Goal: Task Accomplishment & Management: Complete application form

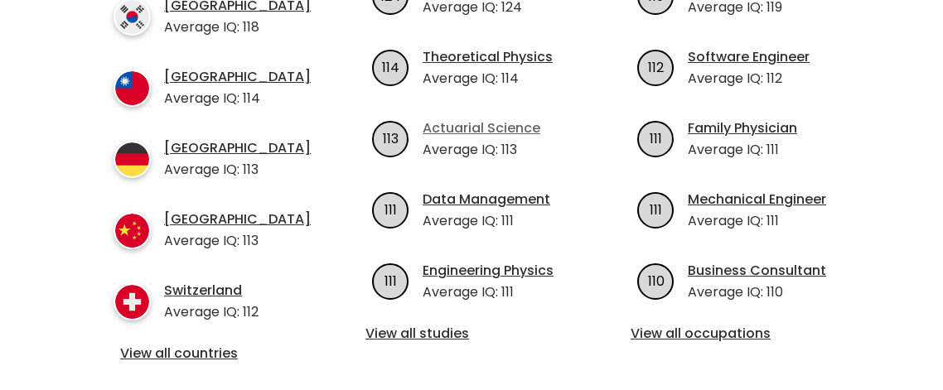
scroll to position [722, 0]
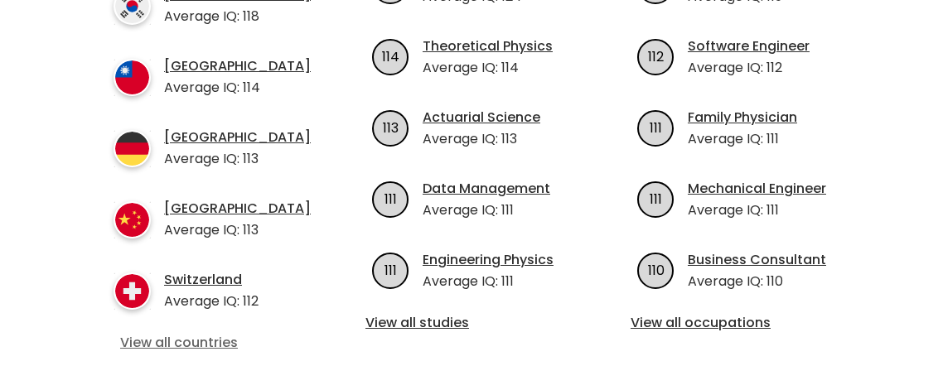
click at [207, 345] on link "View all countries" at bounding box center [206, 343] width 172 height 20
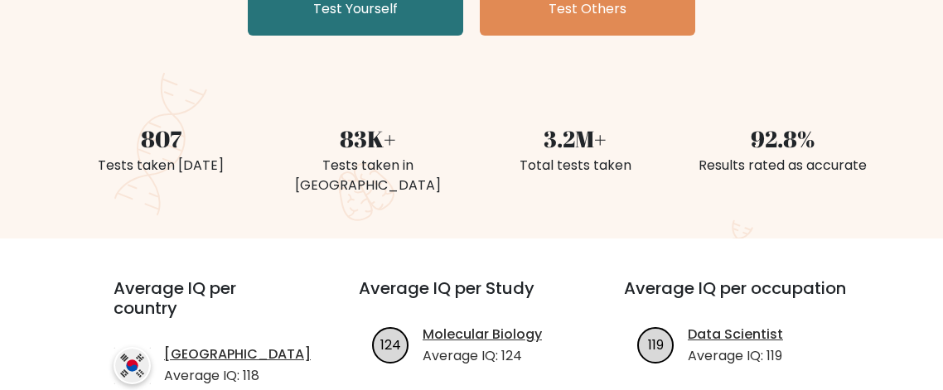
scroll to position [203, 0]
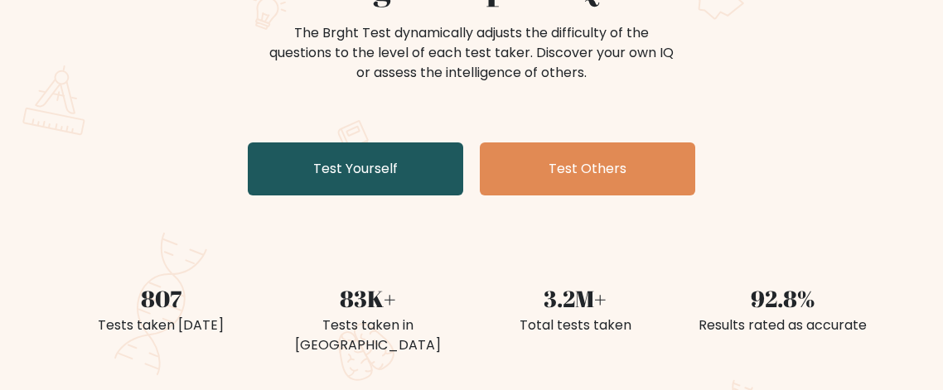
click at [340, 165] on link "Test Yourself" at bounding box center [355, 168] width 215 height 53
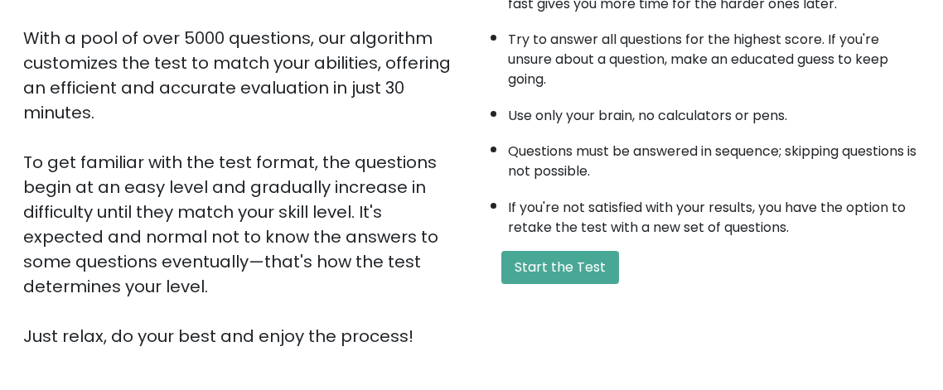
scroll to position [282, 0]
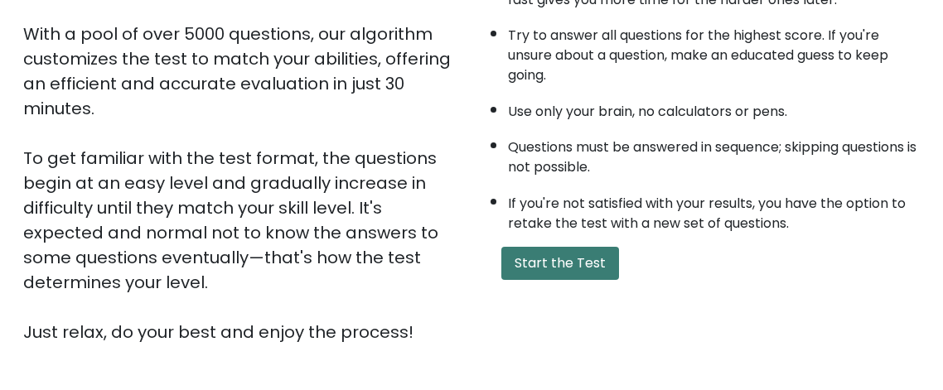
click at [565, 259] on button "Start the Test" at bounding box center [560, 263] width 118 height 33
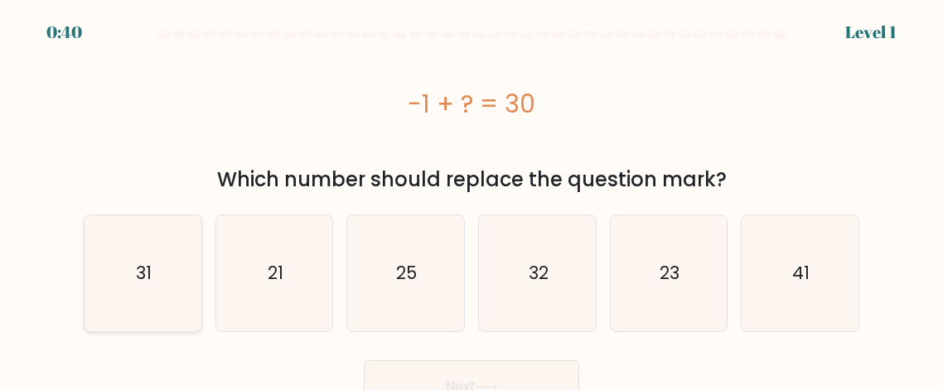
click at [150, 263] on text "31" at bounding box center [144, 273] width 16 height 24
click at [471, 200] on input "a. 31" at bounding box center [471, 197] width 1 height 4
radio input "true"
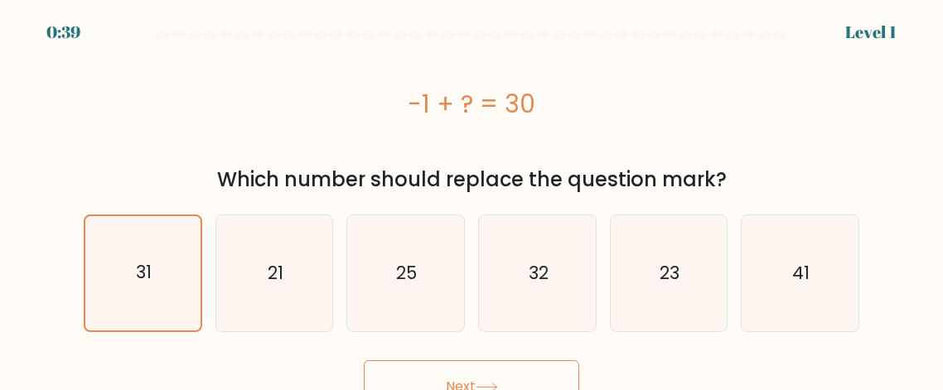
click at [495, 383] on icon at bounding box center [486, 387] width 22 height 9
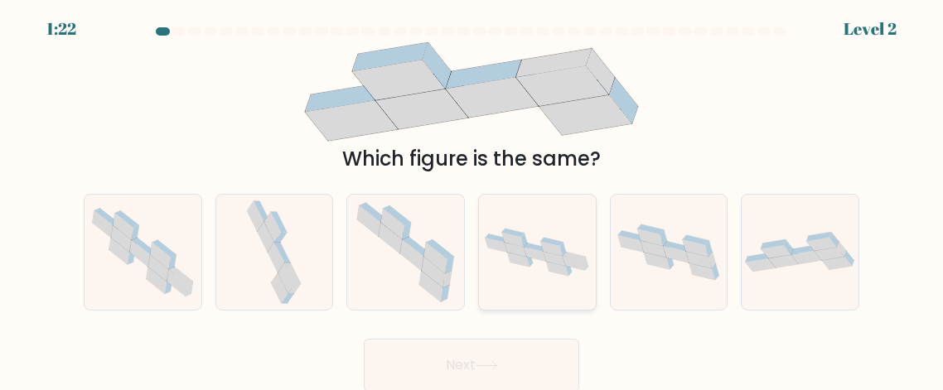
scroll to position [4, 0]
click at [263, 275] on icon at bounding box center [274, 251] width 60 height 115
click at [471, 195] on input "b." at bounding box center [471, 193] width 1 height 4
radio input "true"
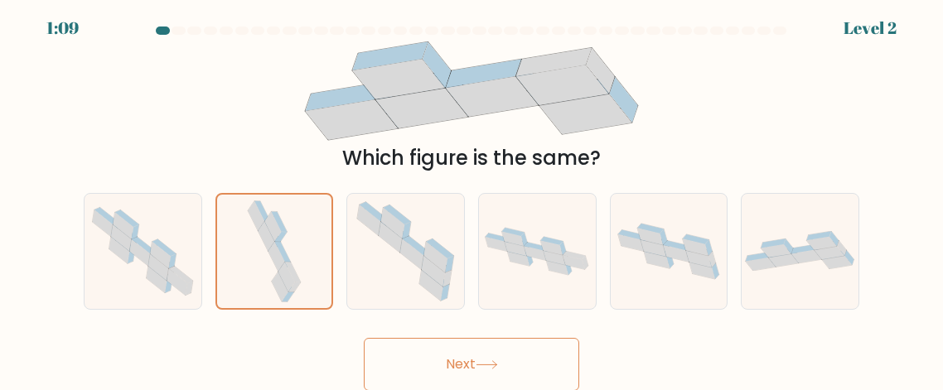
click at [441, 355] on button "Next" at bounding box center [471, 364] width 215 height 53
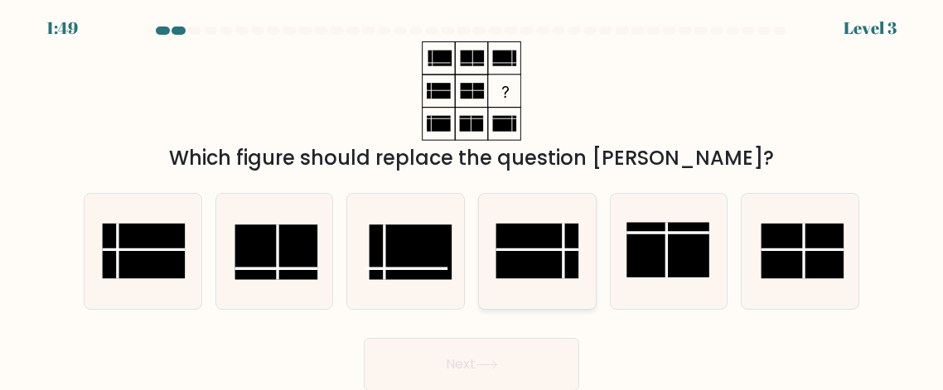
click at [544, 257] on rect at bounding box center [536, 251] width 83 height 55
click at [472, 195] on input "d." at bounding box center [471, 193] width 1 height 4
radio input "true"
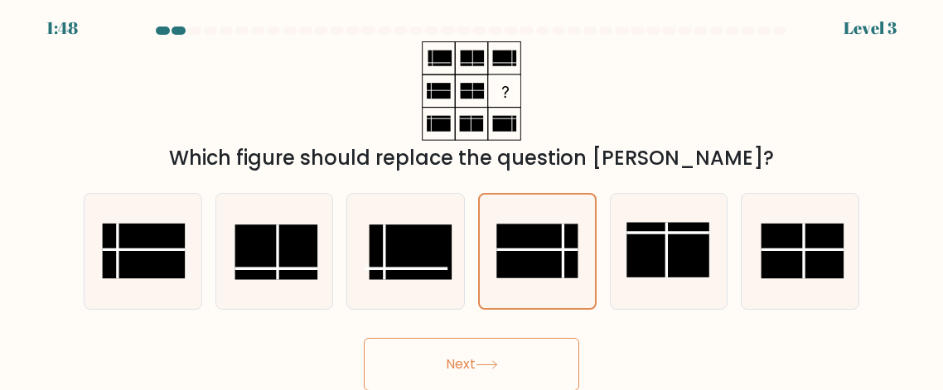
click at [523, 371] on button "Next" at bounding box center [471, 364] width 215 height 53
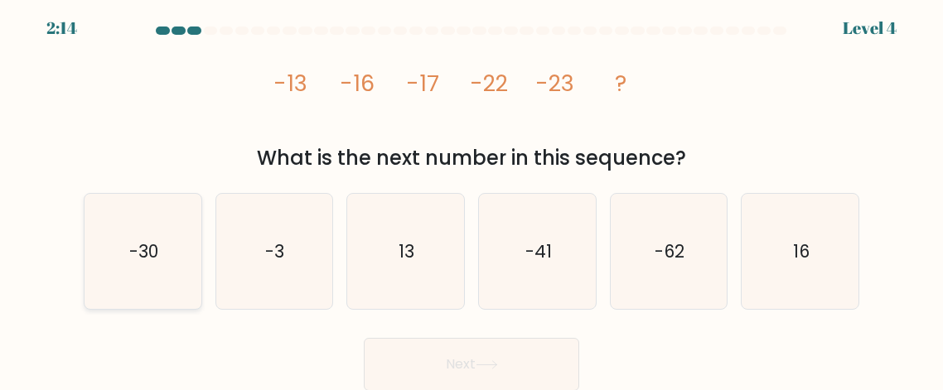
click at [96, 239] on icon "-30" at bounding box center [142, 251] width 115 height 115
click at [471, 195] on input "a. -30" at bounding box center [471, 193] width 1 height 4
radio input "true"
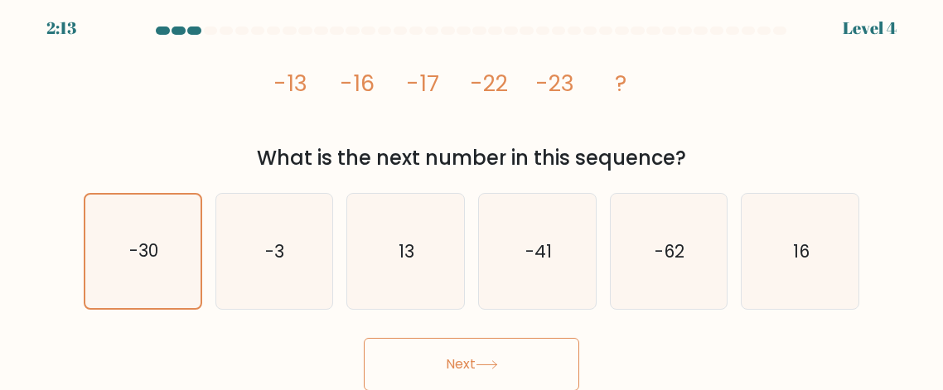
click at [469, 363] on button "Next" at bounding box center [471, 364] width 215 height 53
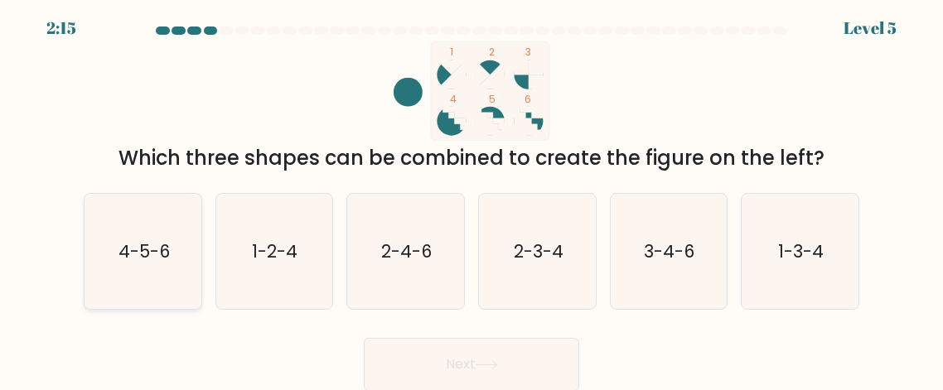
click at [123, 239] on text "4-5-6" at bounding box center [143, 251] width 51 height 24
click at [471, 195] on input "a. 4-5-6" at bounding box center [471, 193] width 1 height 4
radio input "true"
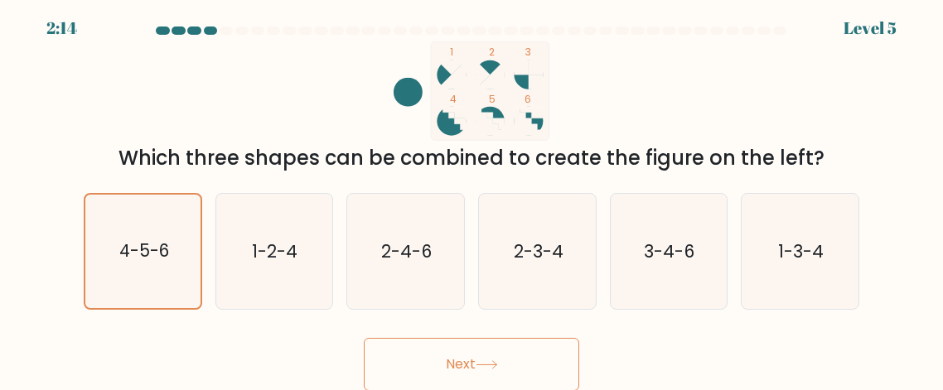
click at [508, 367] on button "Next" at bounding box center [471, 364] width 215 height 53
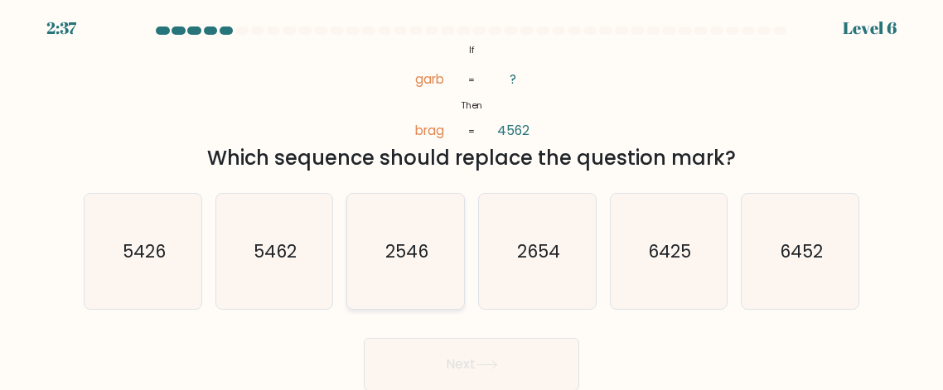
click at [390, 255] on text "2546" at bounding box center [406, 251] width 43 height 24
click at [471, 195] on input "c. 2546" at bounding box center [471, 193] width 1 height 4
radio input "true"
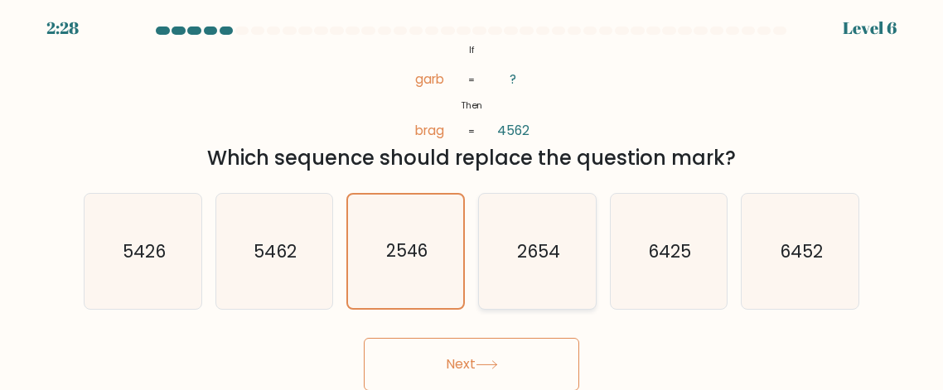
click at [542, 252] on text "2654" at bounding box center [538, 251] width 43 height 24
click at [472, 195] on input "d. 2654" at bounding box center [471, 193] width 1 height 4
radio input "true"
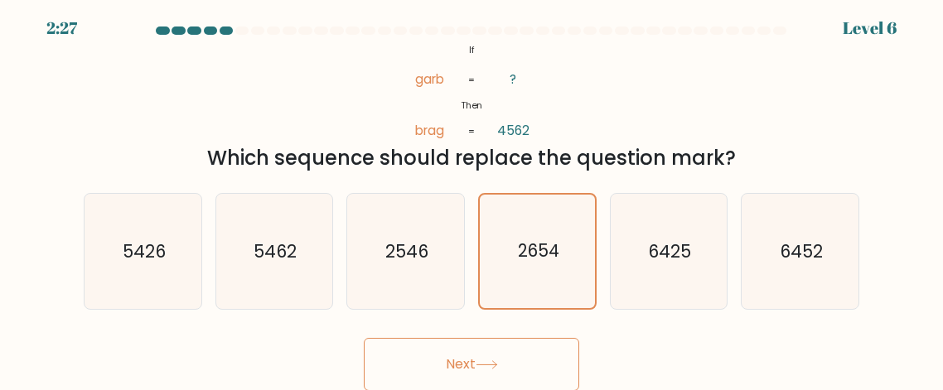
click at [485, 374] on button "Next" at bounding box center [471, 364] width 215 height 53
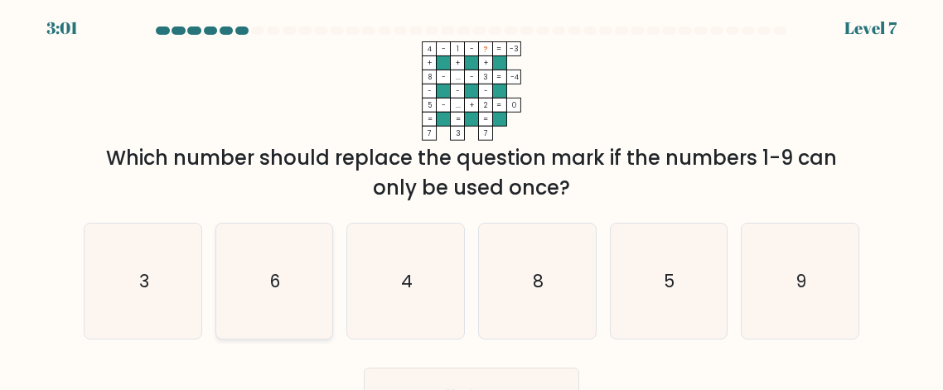
click at [264, 253] on icon "6" at bounding box center [273, 281] width 115 height 115
click at [471, 195] on input "b. 6" at bounding box center [471, 193] width 1 height 4
radio input "true"
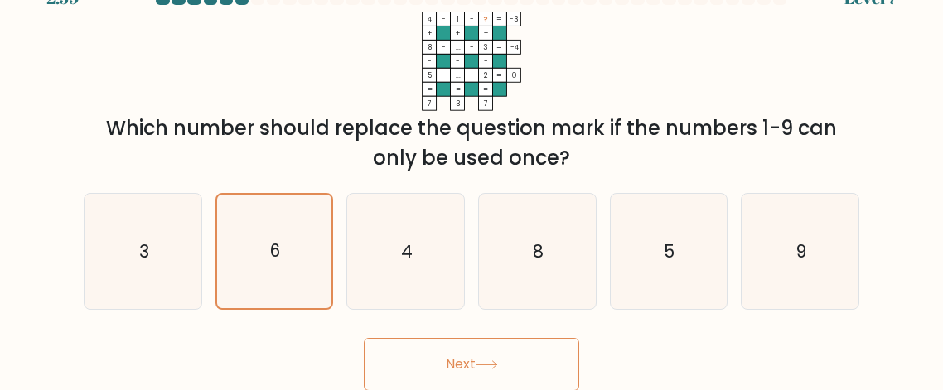
click at [456, 383] on button "Next" at bounding box center [471, 364] width 215 height 53
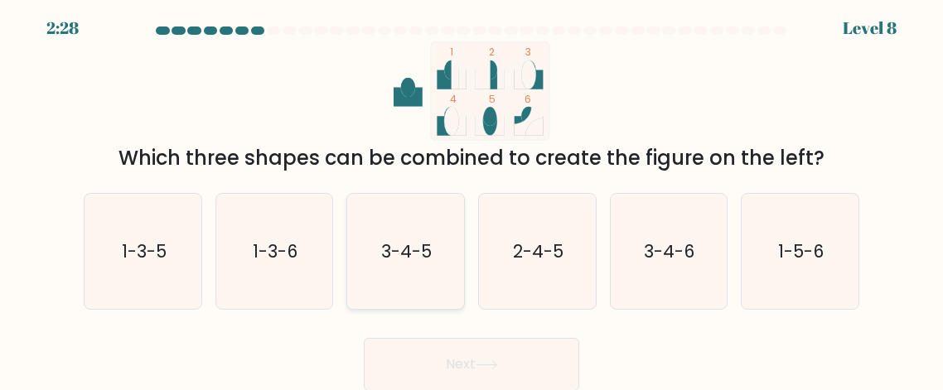
click at [403, 246] on text "3-4-5" at bounding box center [407, 251] width 51 height 24
click at [471, 195] on input "c. 3-4-5" at bounding box center [471, 193] width 1 height 4
radio input "true"
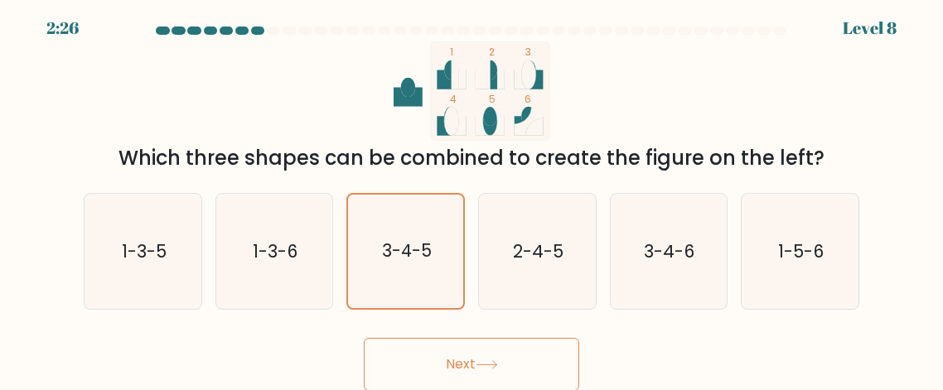
click at [499, 376] on button "Next" at bounding box center [471, 364] width 215 height 53
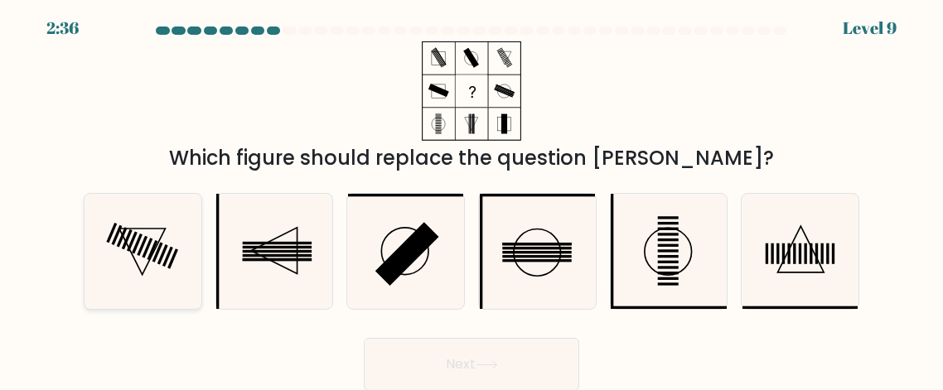
click at [130, 237] on icon at bounding box center [142, 251] width 115 height 115
click at [471, 195] on input "a." at bounding box center [471, 193] width 1 height 4
radio input "true"
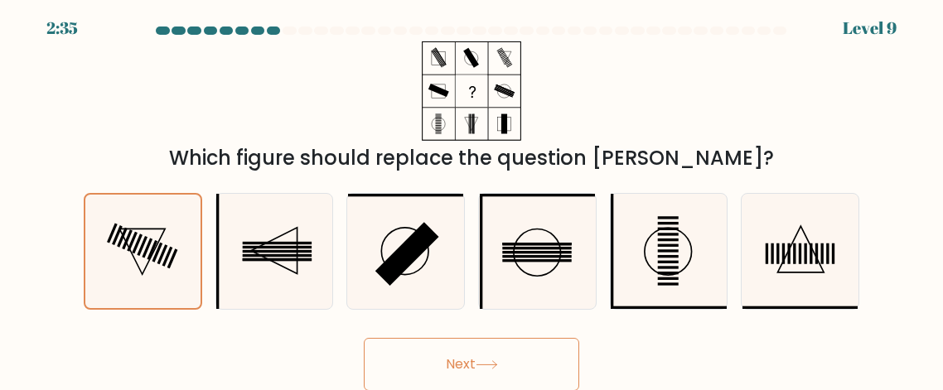
click at [461, 359] on button "Next" at bounding box center [471, 364] width 215 height 53
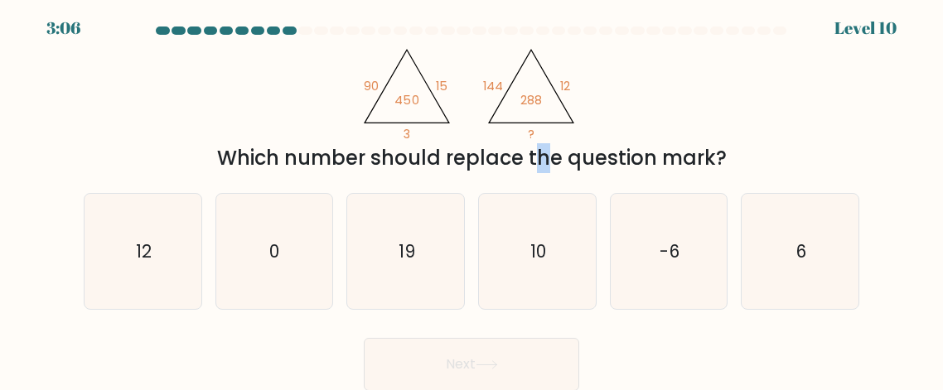
drag, startPoint x: 391, startPoint y: 158, endPoint x: 417, endPoint y: 158, distance: 25.7
click at [417, 158] on div "Which number should replace the question mark?" at bounding box center [471, 158] width 755 height 30
click at [460, 181] on div "a. 12 b. 0 c." at bounding box center [471, 245] width 788 height 130
click at [816, 253] on icon "6" at bounding box center [799, 251] width 115 height 115
click at [472, 195] on input "f. 6" at bounding box center [471, 193] width 1 height 4
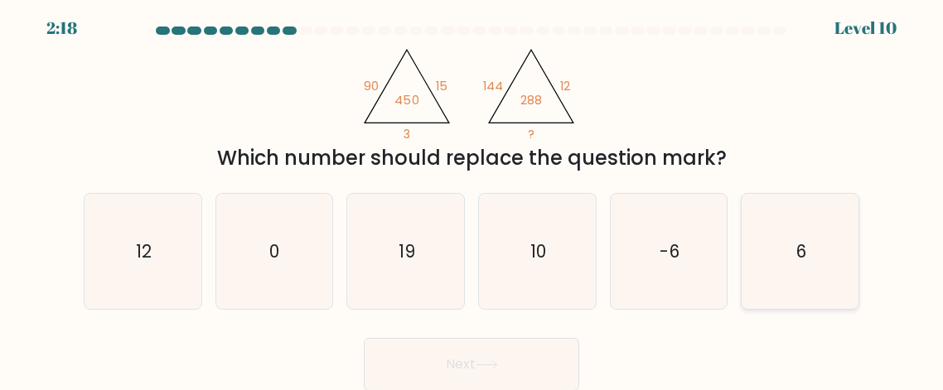
radio input "true"
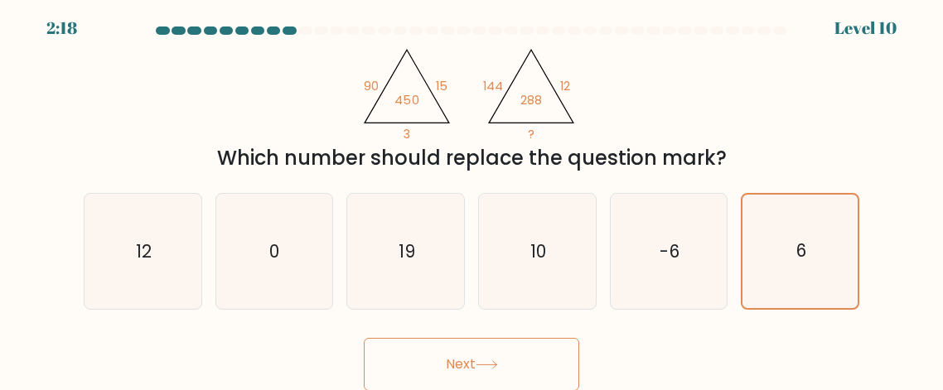
click at [522, 362] on button "Next" at bounding box center [471, 364] width 215 height 53
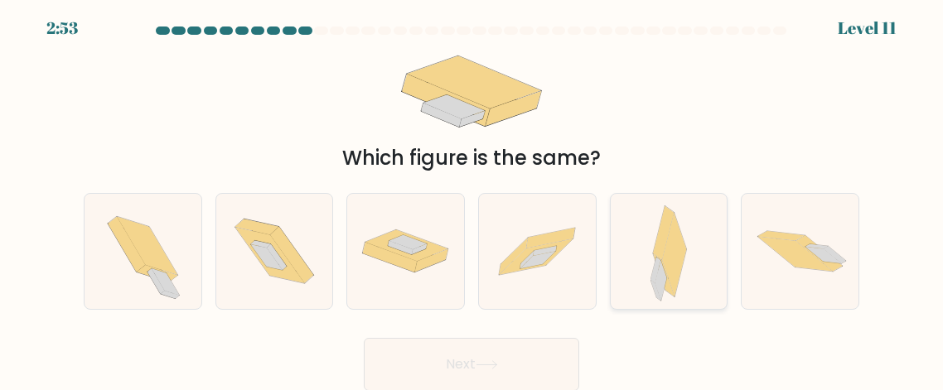
click at [682, 265] on icon at bounding box center [668, 251] width 36 height 115
click at [472, 195] on input "e." at bounding box center [471, 193] width 1 height 4
radio input "true"
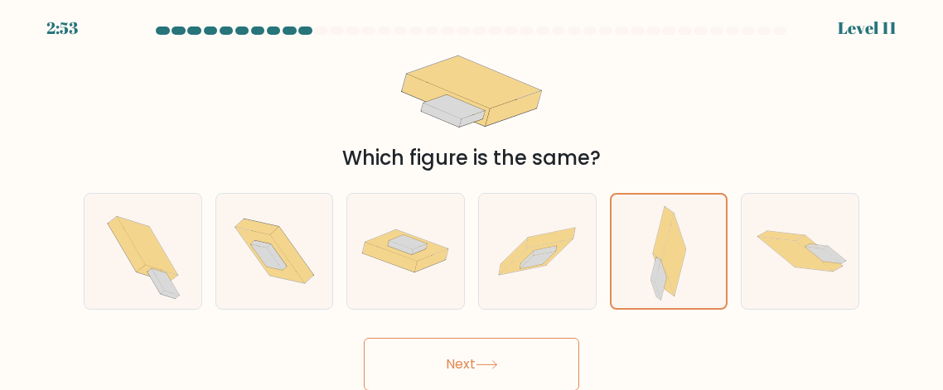
click at [436, 360] on button "Next" at bounding box center [471, 364] width 215 height 53
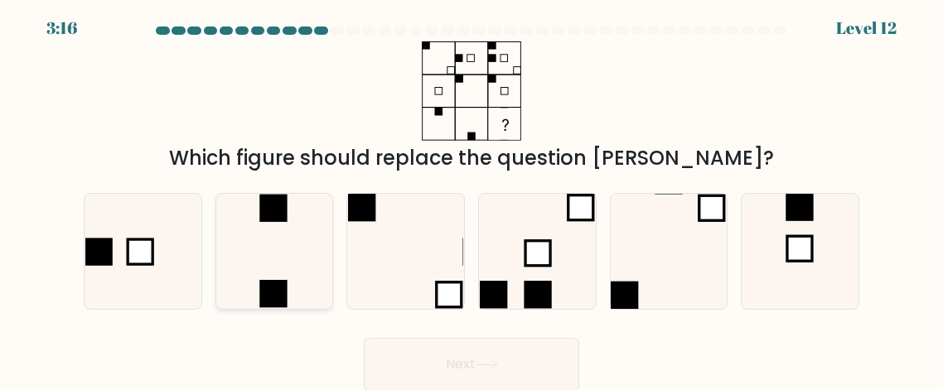
click at [301, 222] on icon at bounding box center [273, 251] width 115 height 115
click at [471, 195] on input "b." at bounding box center [471, 193] width 1 height 4
radio input "true"
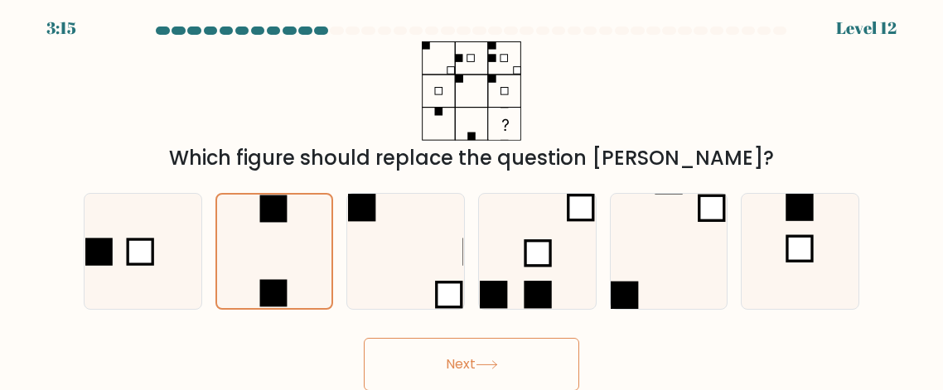
click at [446, 332] on div "Next" at bounding box center [471, 360] width 795 height 61
click at [444, 343] on button "Next" at bounding box center [471, 364] width 215 height 53
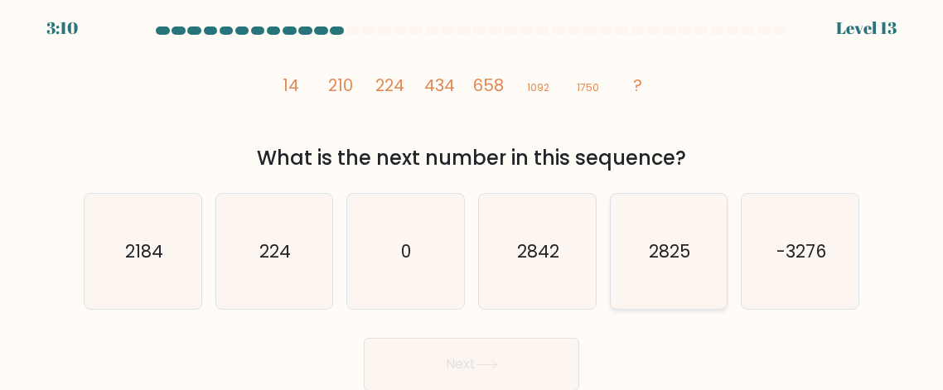
click at [649, 272] on icon "2825" at bounding box center [667, 251] width 115 height 115
click at [472, 195] on input "e. 2825" at bounding box center [471, 193] width 1 height 4
radio input "true"
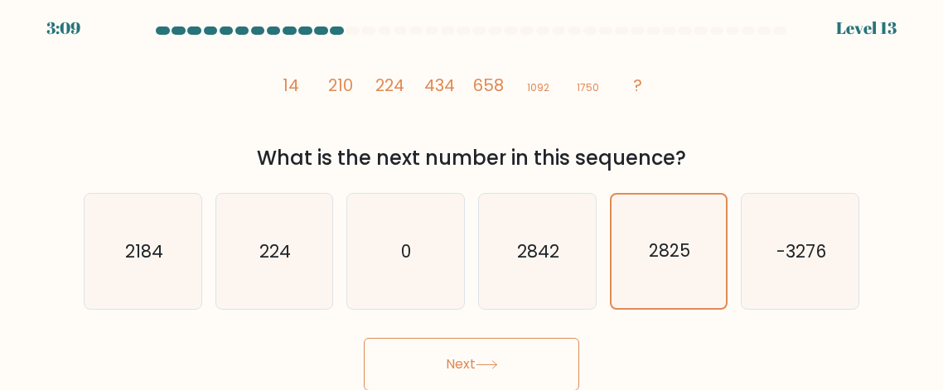
click at [547, 353] on button "Next" at bounding box center [471, 364] width 215 height 53
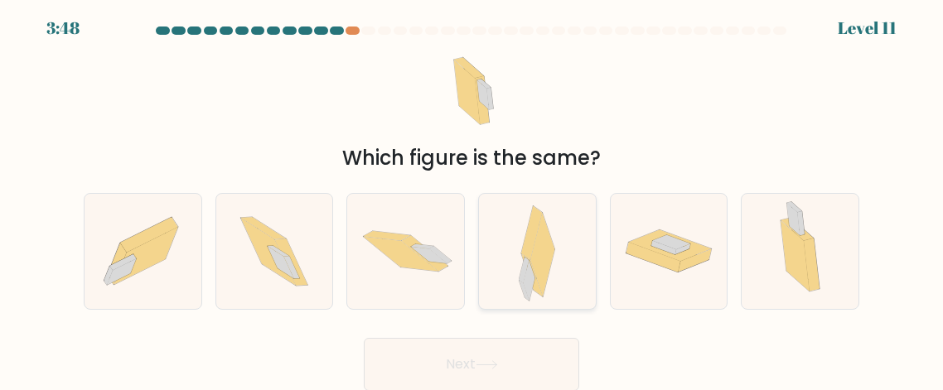
click at [562, 288] on div at bounding box center [537, 251] width 118 height 117
click at [472, 195] on input "d." at bounding box center [471, 193] width 1 height 4
radio input "true"
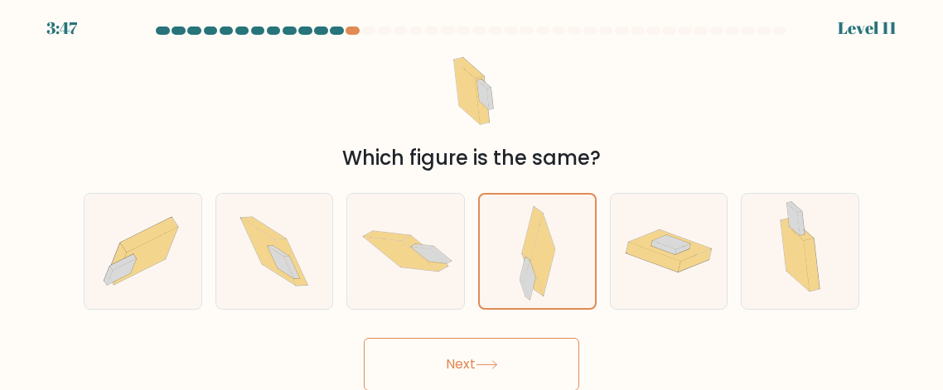
click at [529, 358] on button "Next" at bounding box center [471, 364] width 215 height 53
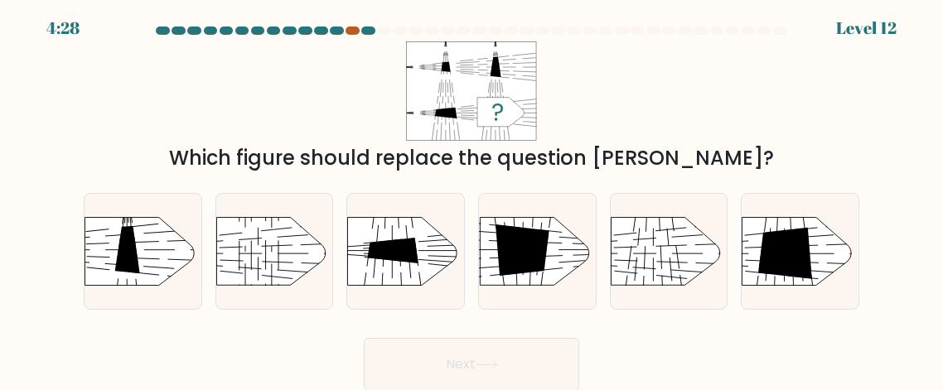
click at [353, 27] on div at bounding box center [352, 31] width 14 height 8
click at [353, 31] on div at bounding box center [352, 31] width 14 height 8
click at [347, 29] on div at bounding box center [352, 31] width 14 height 8
click at [411, 248] on icon at bounding box center [393, 251] width 51 height 26
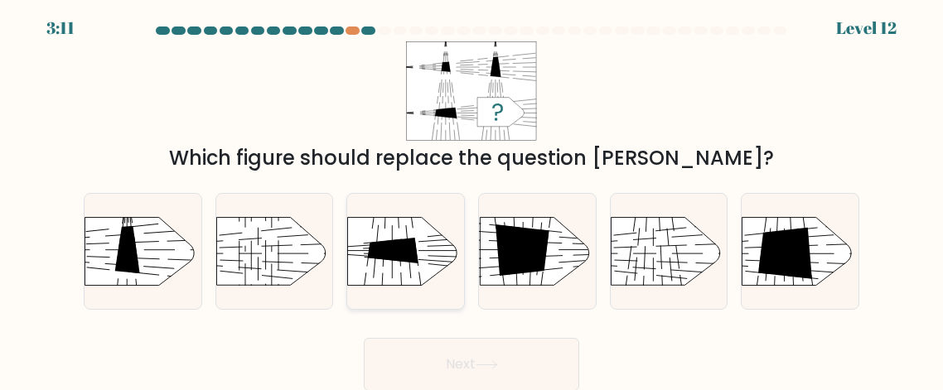
click at [471, 195] on input "c." at bounding box center [471, 193] width 1 height 4
radio input "true"
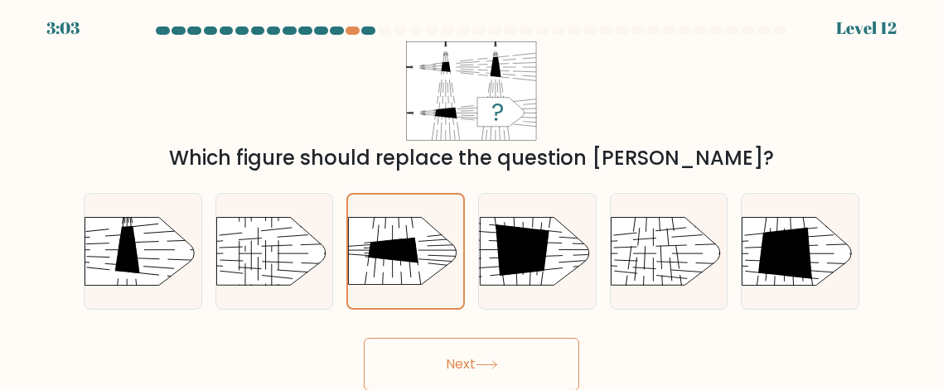
click at [461, 368] on button "Next" at bounding box center [471, 364] width 215 height 53
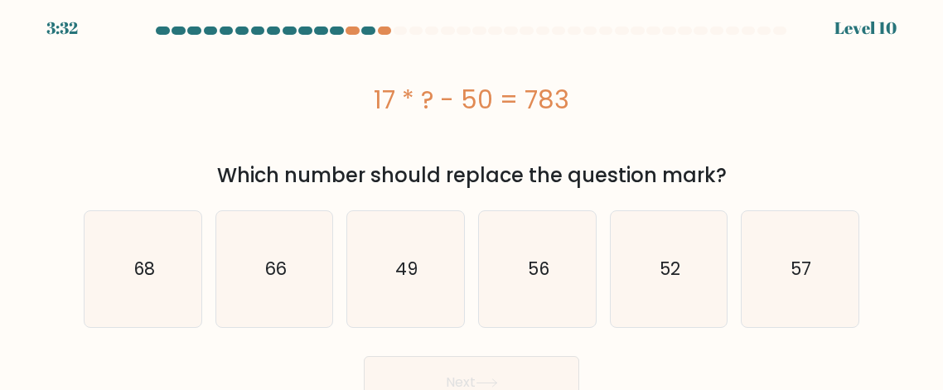
drag, startPoint x: 381, startPoint y: 100, endPoint x: 610, endPoint y: 124, distance: 229.9
click at [610, 123] on div "17 * ? - 50 = 783" at bounding box center [471, 99] width 775 height 117
click at [610, 131] on div "17 * ? - 50 = 783" at bounding box center [471, 99] width 775 height 117
click at [411, 302] on icon "49" at bounding box center [405, 268] width 115 height 115
click at [471, 195] on input "c. 49" at bounding box center [471, 193] width 1 height 4
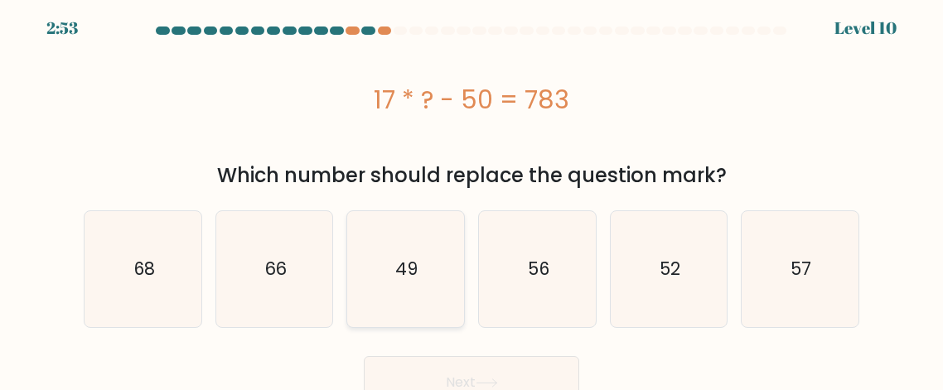
radio input "true"
click at [523, 364] on button "Next" at bounding box center [471, 382] width 215 height 53
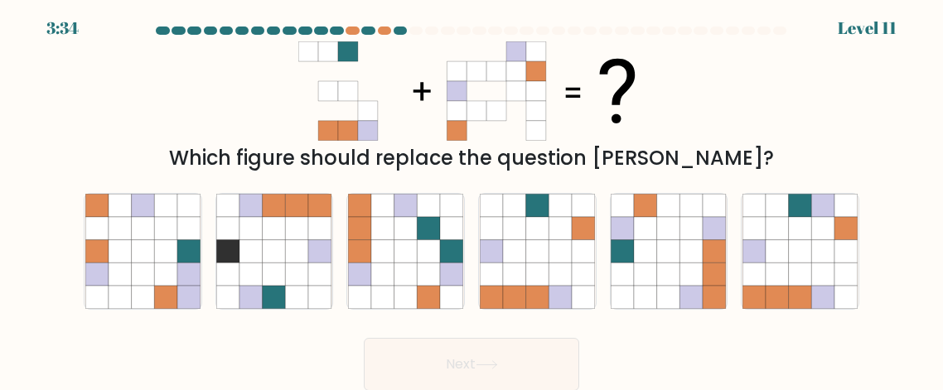
click at [803, 148] on div "Which figure should replace the question mark?" at bounding box center [471, 158] width 755 height 30
click at [114, 114] on div "Which figure should replace the question mark?" at bounding box center [471, 107] width 795 height 132
click at [812, 277] on icon at bounding box center [822, 274] width 23 height 23
click at [472, 195] on input "f." at bounding box center [471, 193] width 1 height 4
radio input "true"
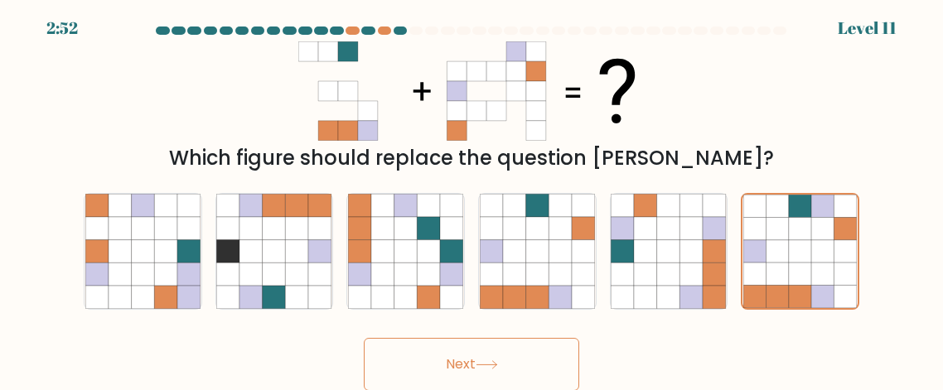
click at [471, 372] on button "Next" at bounding box center [471, 364] width 215 height 53
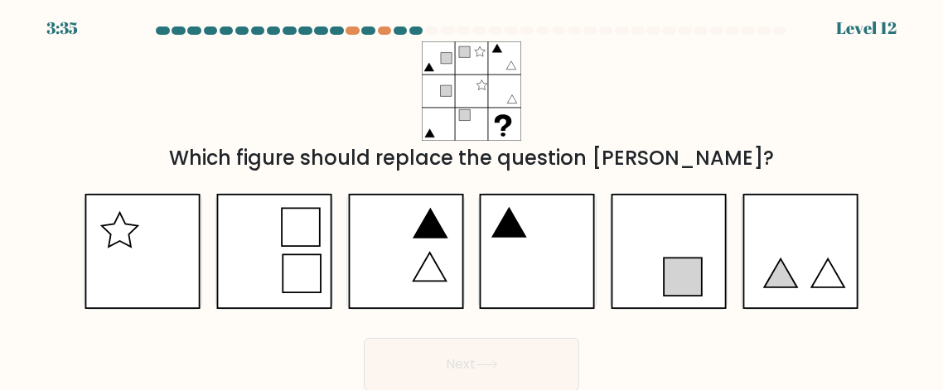
click at [70, 159] on form at bounding box center [471, 209] width 943 height 364
click at [520, 252] on icon at bounding box center [537, 251] width 116 height 115
click at [472, 195] on input "d." at bounding box center [471, 193] width 1 height 4
radio input "true"
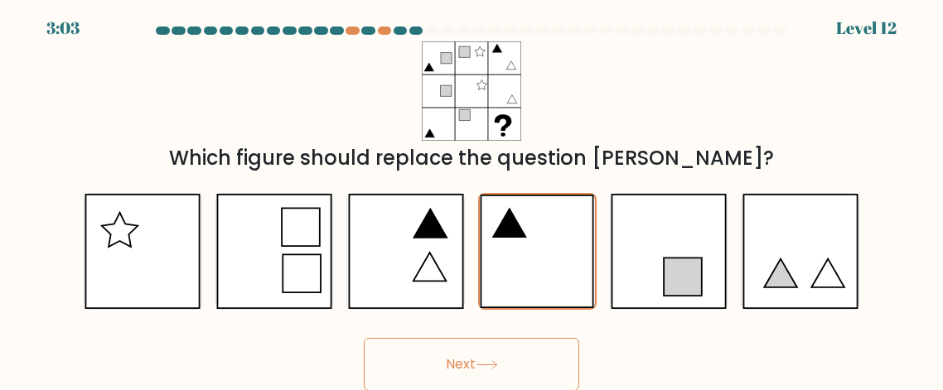
click at [503, 370] on button "Next" at bounding box center [471, 364] width 215 height 53
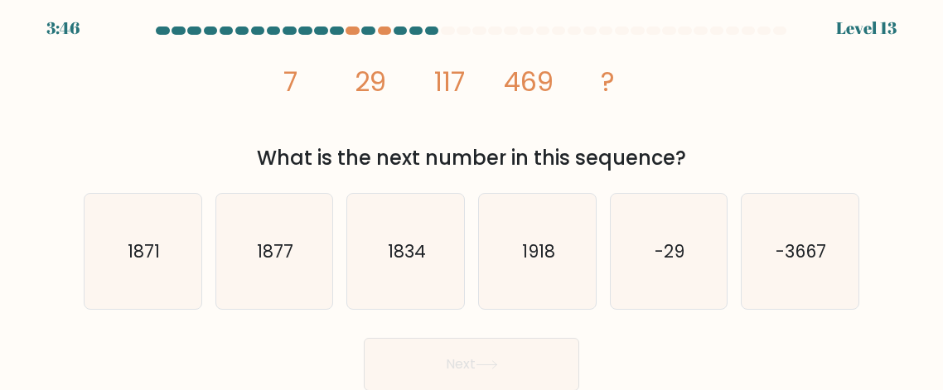
click at [91, 339] on div "Next" at bounding box center [471, 360] width 795 height 61
click at [541, 222] on icon "1918" at bounding box center [537, 251] width 115 height 115
click at [472, 195] on input "d. 1918" at bounding box center [471, 193] width 1 height 4
radio input "true"
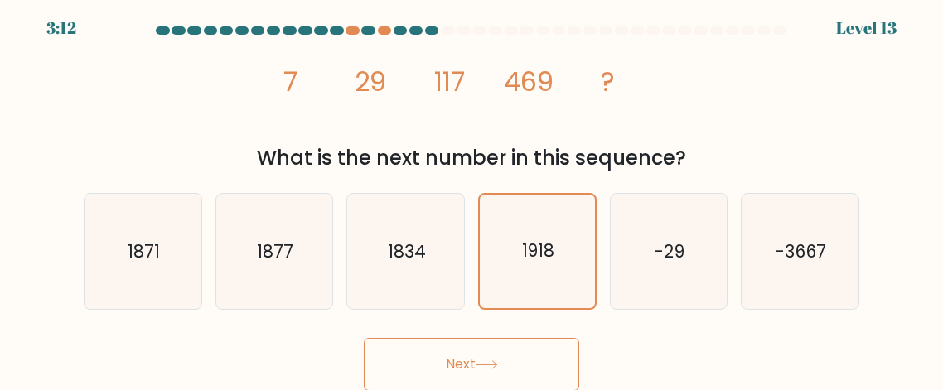
click at [531, 359] on button "Next" at bounding box center [471, 364] width 215 height 53
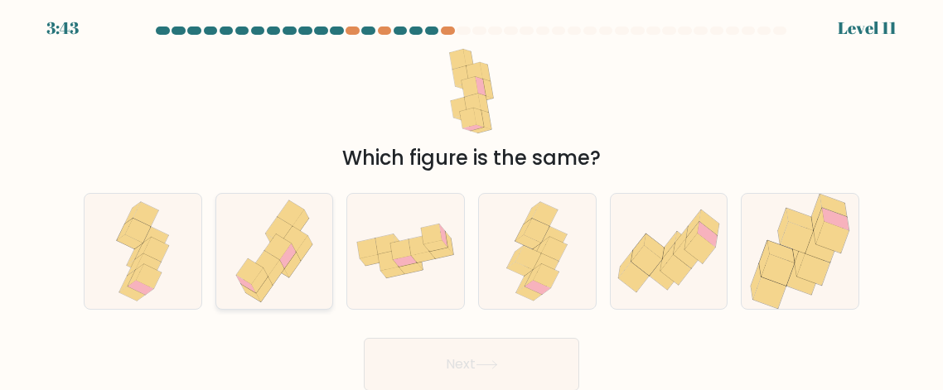
click at [292, 263] on icon at bounding box center [292, 265] width 17 height 25
click at [471, 195] on input "b." at bounding box center [471, 193] width 1 height 4
radio input "true"
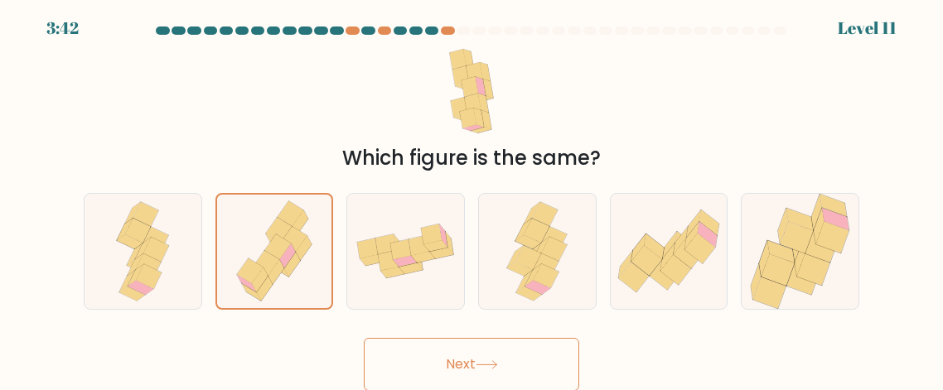
click at [523, 369] on button "Next" at bounding box center [471, 364] width 215 height 53
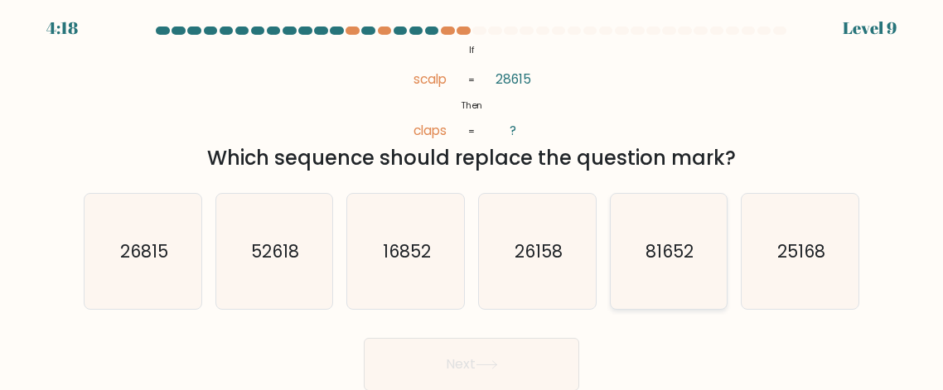
click at [663, 267] on icon "81652" at bounding box center [667, 251] width 115 height 115
click at [472, 195] on input "e. 81652" at bounding box center [471, 193] width 1 height 4
radio input "true"
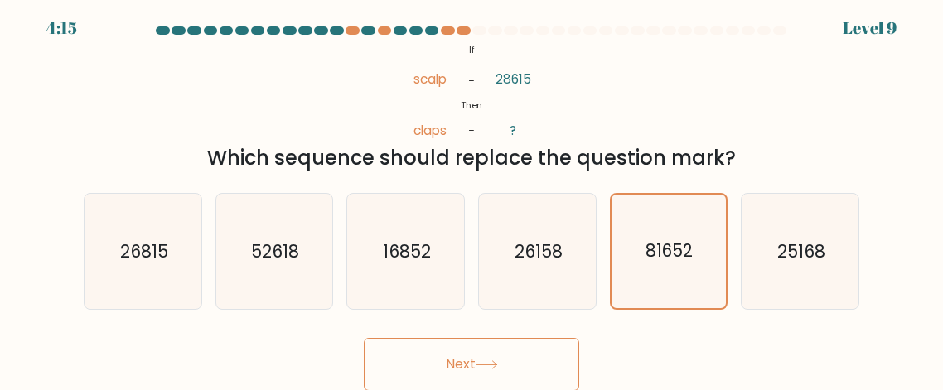
click at [495, 365] on icon at bounding box center [486, 364] width 22 height 9
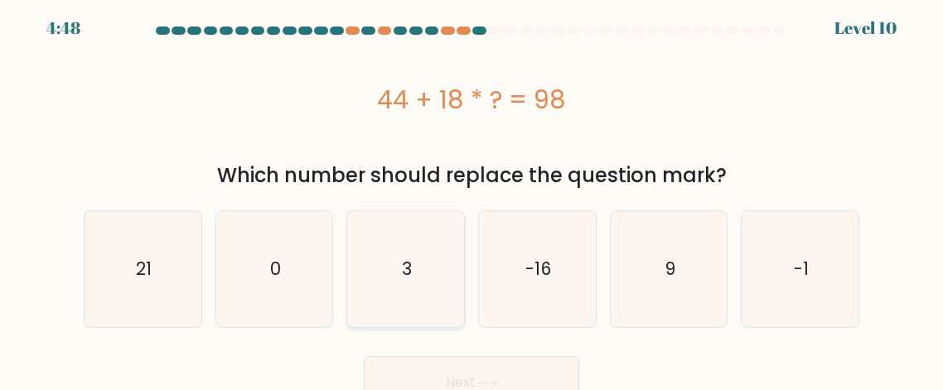
click at [403, 267] on text "3" at bounding box center [407, 269] width 10 height 24
click at [471, 195] on input "c. 3" at bounding box center [471, 193] width 1 height 4
radio input "true"
click at [475, 361] on button "Next" at bounding box center [471, 382] width 215 height 53
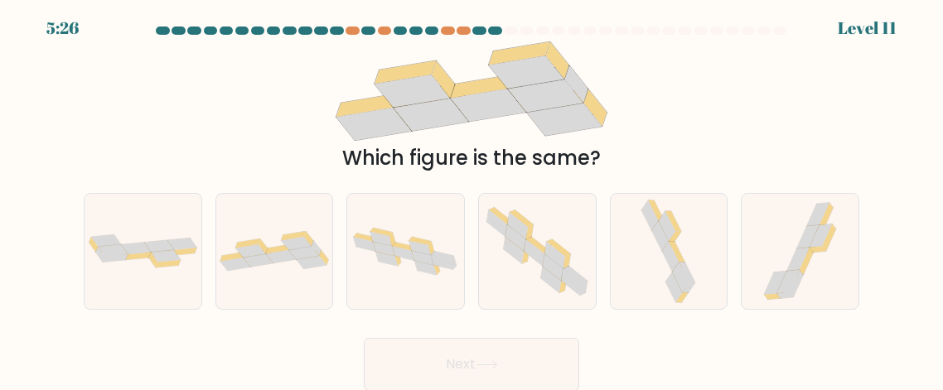
click at [107, 132] on div "Which figure is the same?" at bounding box center [471, 107] width 795 height 132
click at [253, 253] on icon at bounding box center [250, 250] width 30 height 13
click at [471, 195] on input "b." at bounding box center [471, 193] width 1 height 4
radio input "true"
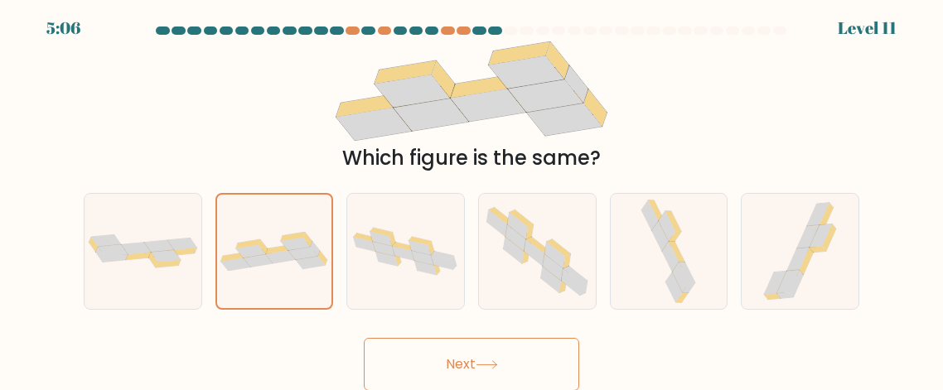
click at [422, 374] on button "Next" at bounding box center [471, 364] width 215 height 53
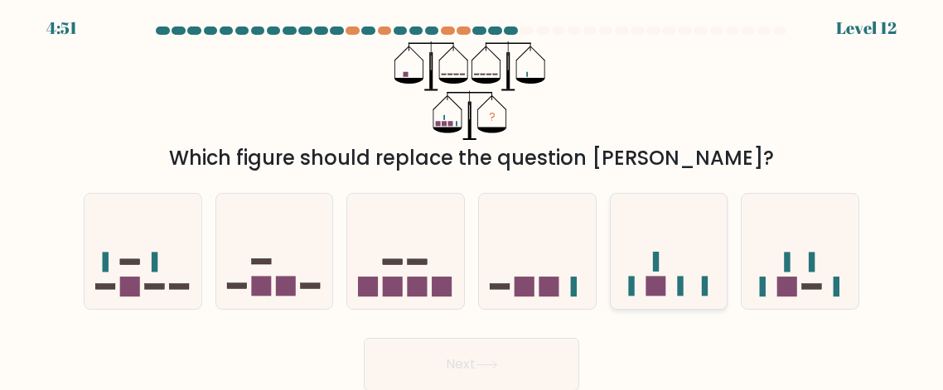
click at [669, 257] on icon at bounding box center [668, 251] width 117 height 97
click at [472, 195] on input "e." at bounding box center [471, 193] width 1 height 4
radio input "true"
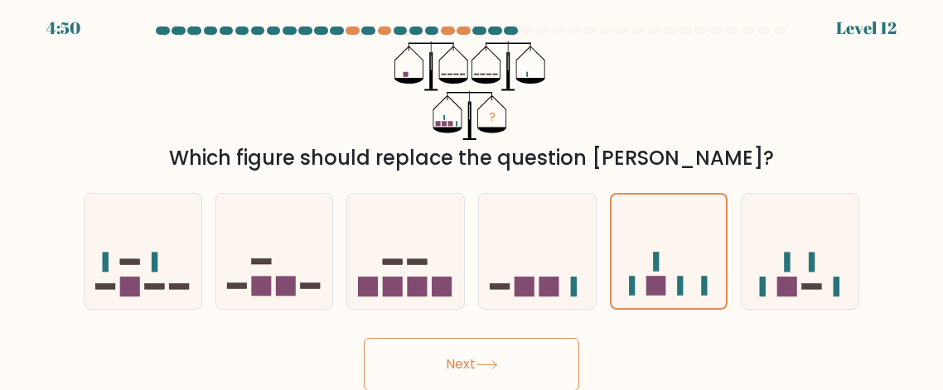
click at [456, 374] on button "Next" at bounding box center [471, 364] width 215 height 53
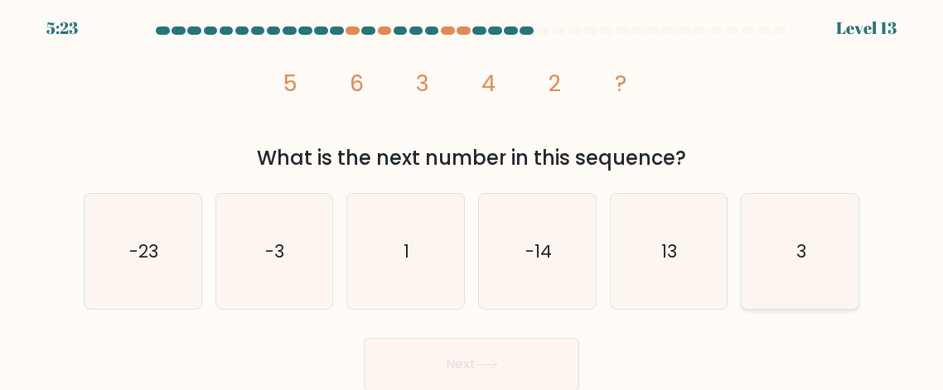
click at [846, 248] on icon "3" at bounding box center [799, 251] width 115 height 115
click at [472, 195] on input "f. 3" at bounding box center [471, 193] width 1 height 4
radio input "true"
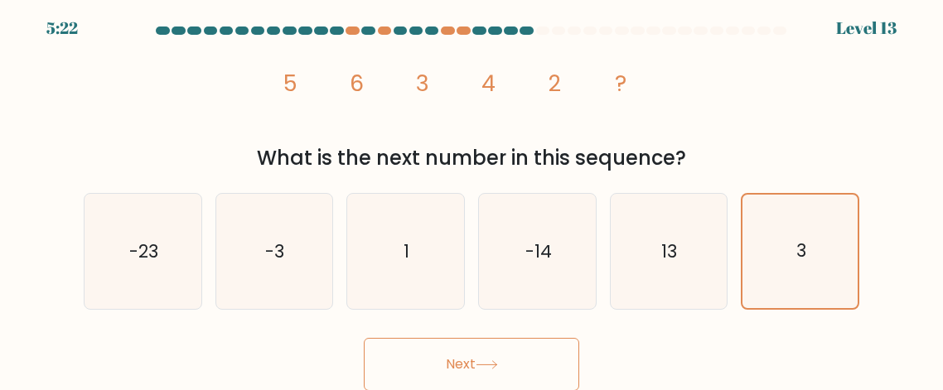
click at [496, 366] on icon at bounding box center [486, 364] width 20 height 7
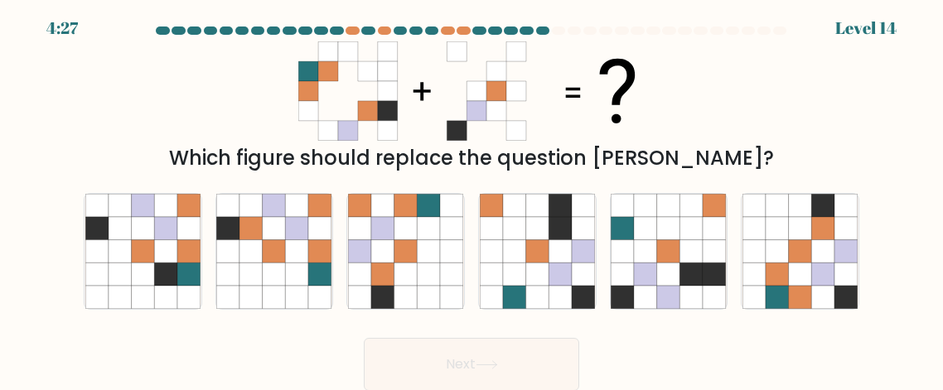
click at [177, 131] on div "Which figure should replace the question mark?" at bounding box center [471, 107] width 795 height 132
click at [282, 324] on form at bounding box center [471, 209] width 943 height 364
click at [817, 254] on icon at bounding box center [822, 251] width 23 height 23
click at [472, 195] on input "f." at bounding box center [471, 193] width 1 height 4
radio input "true"
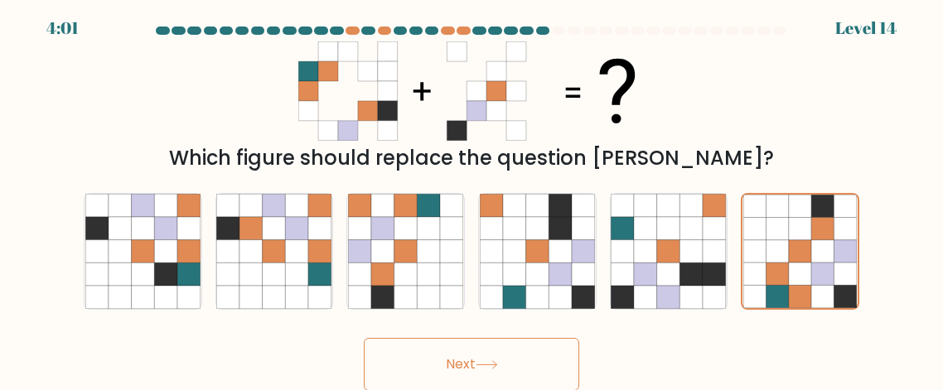
click at [450, 364] on button "Next" at bounding box center [471, 364] width 215 height 53
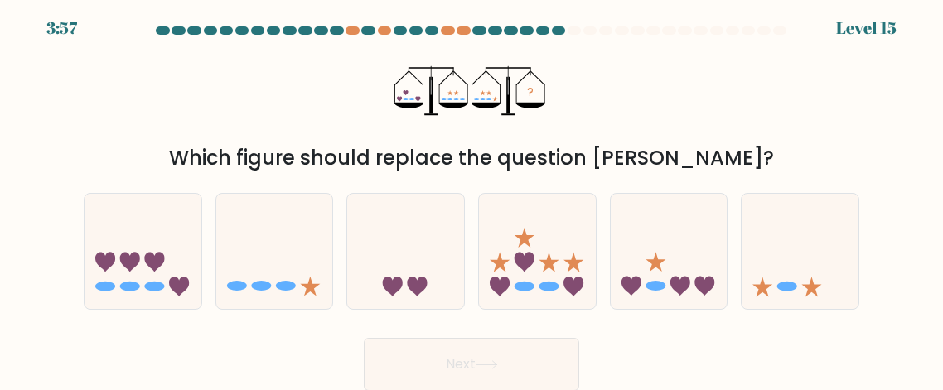
click at [292, 125] on div "? Which figure should replace the question mark?" at bounding box center [471, 107] width 795 height 132
click at [673, 264] on icon at bounding box center [668, 251] width 117 height 97
click at [472, 195] on input "e." at bounding box center [471, 193] width 1 height 4
radio input "true"
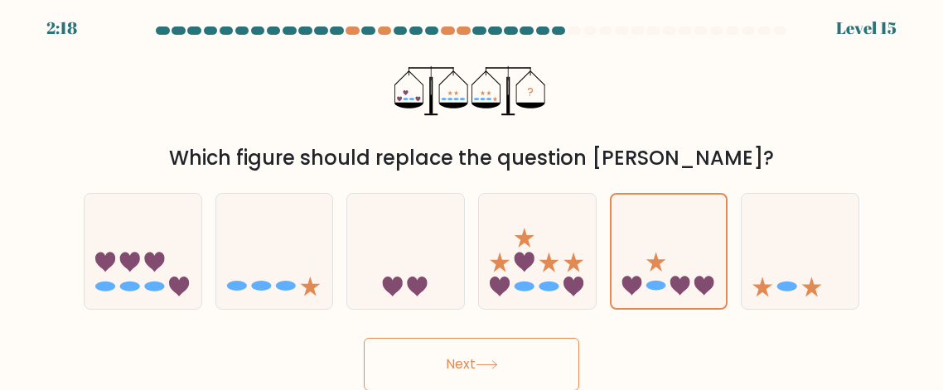
click at [431, 365] on button "Next" at bounding box center [471, 364] width 215 height 53
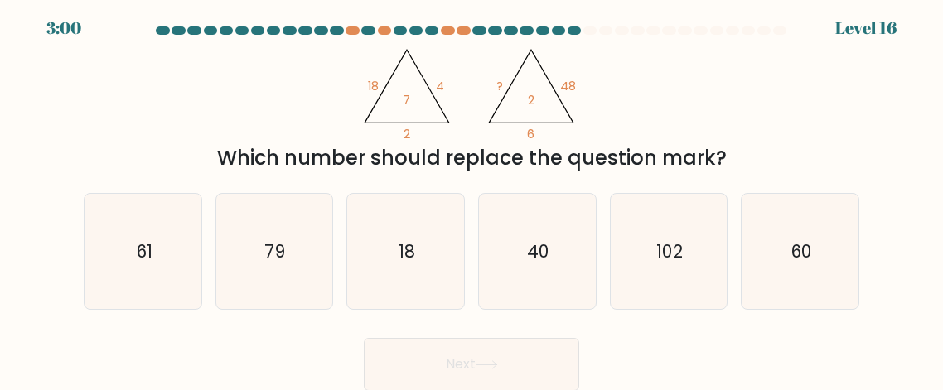
click at [65, 134] on form at bounding box center [471, 209] width 943 height 364
click at [271, 105] on div "@import url('https://fonts.googleapis.com/css?family=Abril+Fatface:400,100,100i…" at bounding box center [471, 107] width 795 height 132
click at [785, 274] on icon "60" at bounding box center [799, 251] width 115 height 115
click at [472, 195] on input "f. 60" at bounding box center [471, 193] width 1 height 4
radio input "true"
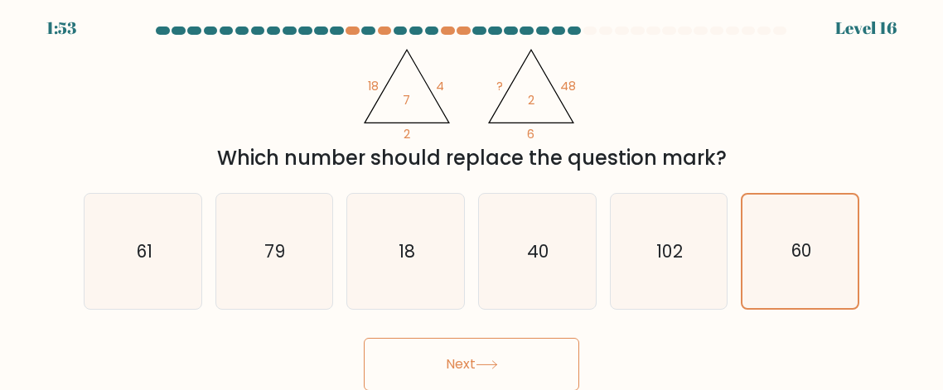
click at [503, 369] on button "Next" at bounding box center [471, 364] width 215 height 53
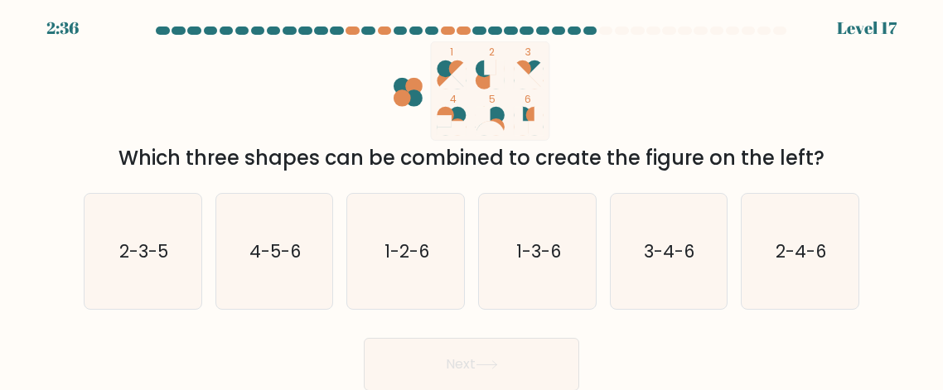
click at [104, 101] on div "1 2 3 4 5 6 Which three shapes can be combined to create the figure on the left?" at bounding box center [471, 107] width 795 height 132
click at [141, 287] on icon "2-3-5" at bounding box center [142, 251] width 115 height 115
click at [471, 195] on input "a. 2-3-5" at bounding box center [471, 193] width 1 height 4
radio input "true"
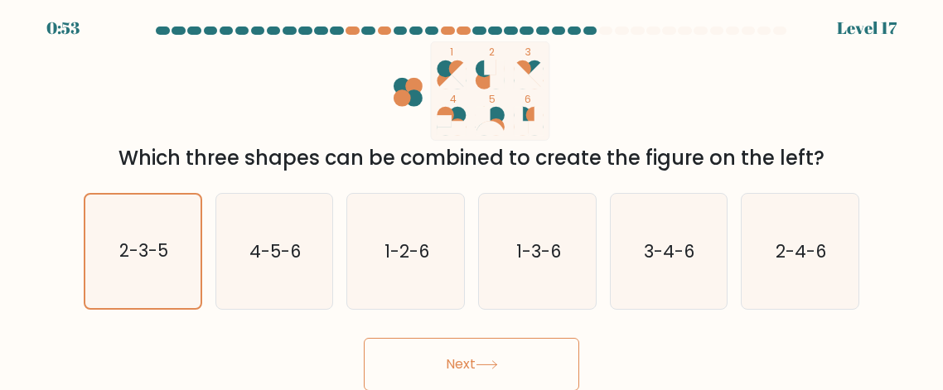
click at [489, 360] on icon at bounding box center [486, 364] width 22 height 9
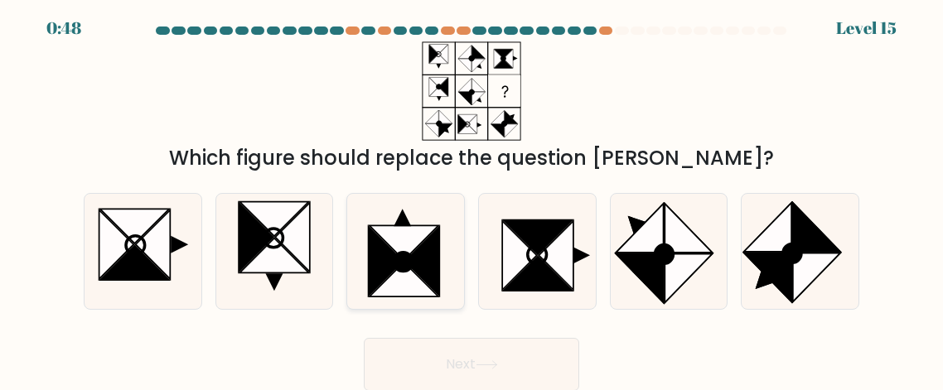
click at [432, 281] on icon at bounding box center [422, 261] width 35 height 69
click at [471, 195] on input "c." at bounding box center [471, 193] width 1 height 4
radio input "true"
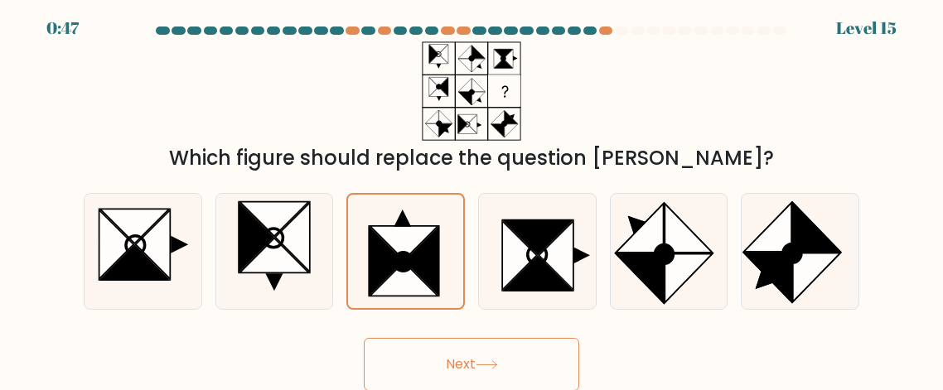
click at [459, 356] on button "Next" at bounding box center [471, 364] width 215 height 53
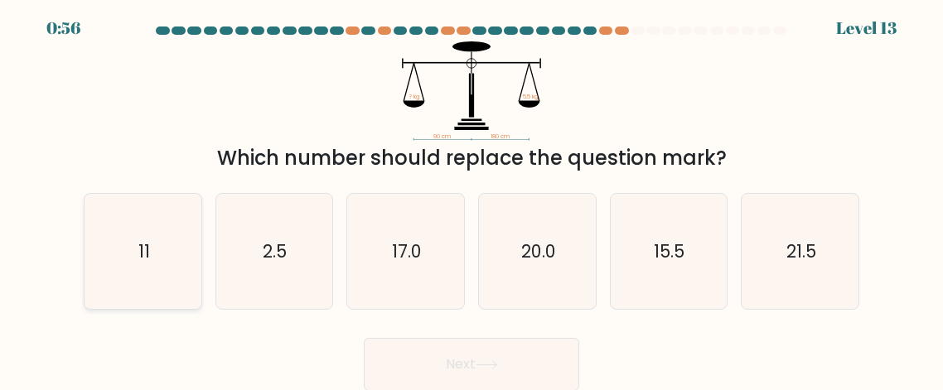
click at [155, 242] on icon "11" at bounding box center [142, 251] width 115 height 115
click at [471, 195] on input "a. 11" at bounding box center [471, 193] width 1 height 4
radio input "true"
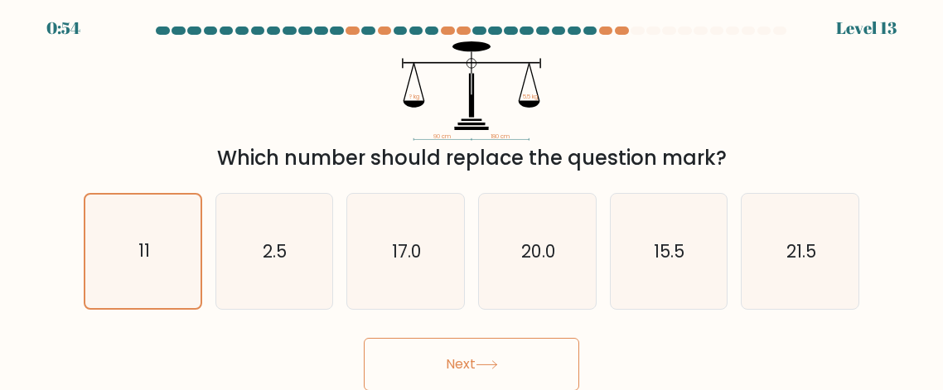
click at [426, 359] on button "Next" at bounding box center [471, 364] width 215 height 53
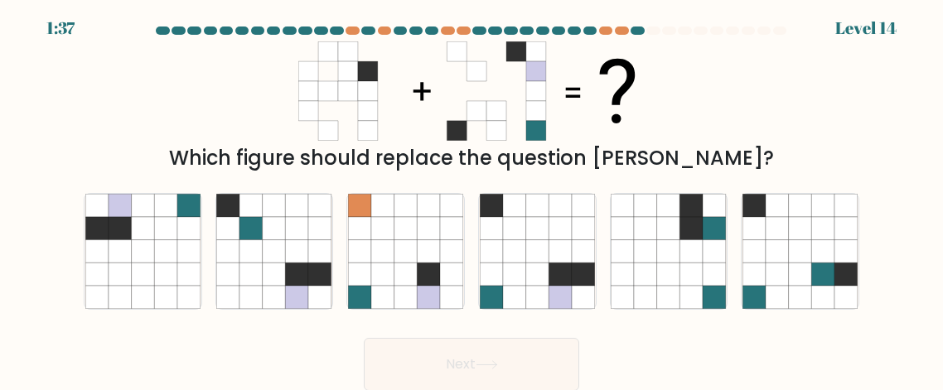
click at [105, 104] on div "Which figure should replace the question mark?" at bounding box center [471, 107] width 795 height 132
click at [273, 231] on icon at bounding box center [274, 228] width 23 height 23
click at [471, 195] on input "b." at bounding box center [471, 193] width 1 height 4
radio input "true"
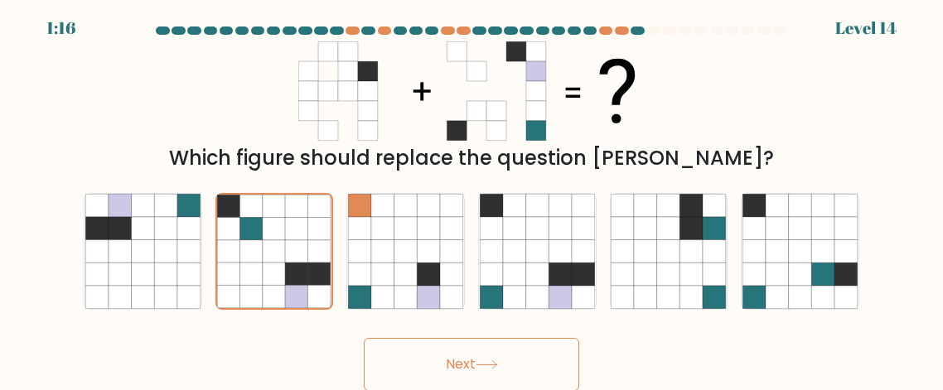
click at [167, 105] on div "Which figure should replace the question mark?" at bounding box center [471, 107] width 795 height 132
click at [523, 234] on icon at bounding box center [514, 228] width 23 height 23
click at [472, 195] on input "d." at bounding box center [471, 193] width 1 height 4
radio input "true"
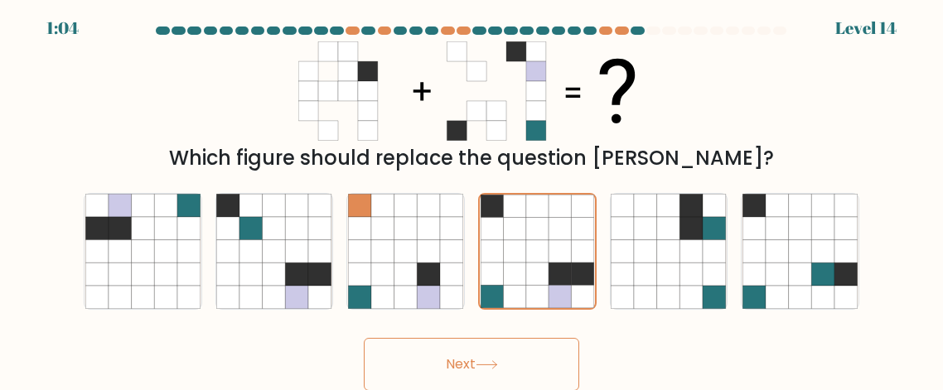
click at [503, 359] on button "Next" at bounding box center [471, 364] width 215 height 53
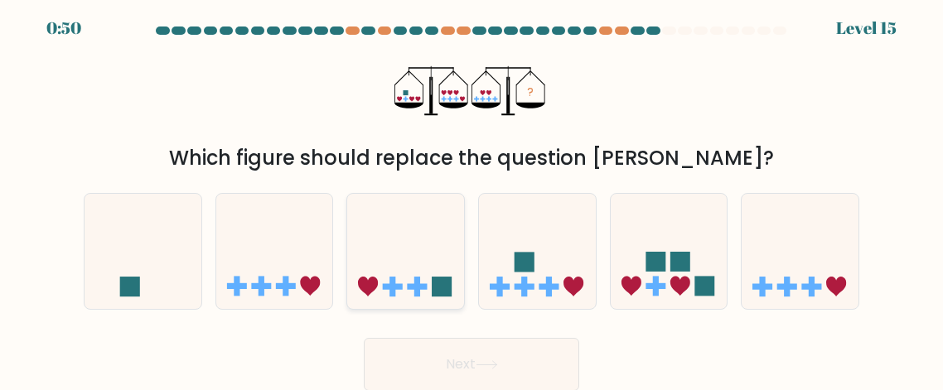
click at [410, 270] on icon at bounding box center [405, 251] width 117 height 97
click at [471, 195] on input "c." at bounding box center [471, 193] width 1 height 4
radio input "true"
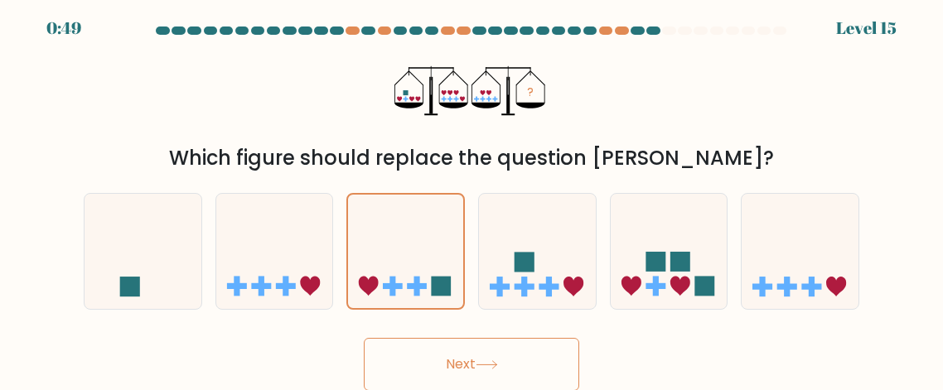
click at [470, 357] on button "Next" at bounding box center [471, 364] width 215 height 53
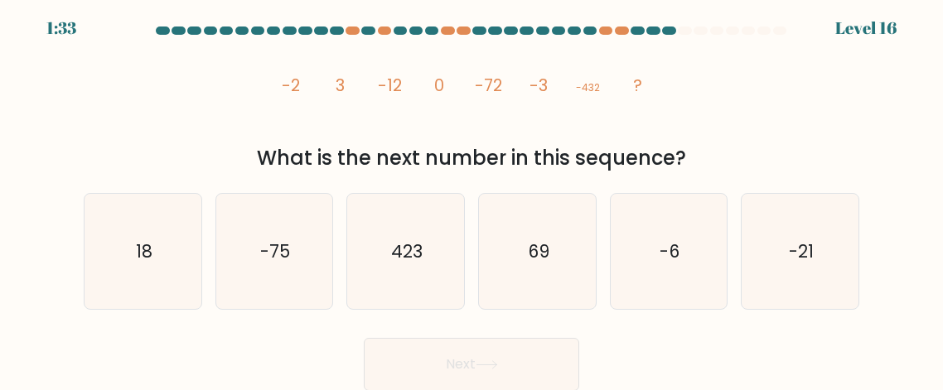
click at [163, 126] on div "image/svg+xml -2 3 -12 0 -72 -3 -432 ? What is the next number in this sequence?" at bounding box center [471, 107] width 795 height 132
click at [254, 277] on icon "-75" at bounding box center [273, 251] width 115 height 115
click at [471, 195] on input "b. -75" at bounding box center [471, 193] width 1 height 4
radio input "true"
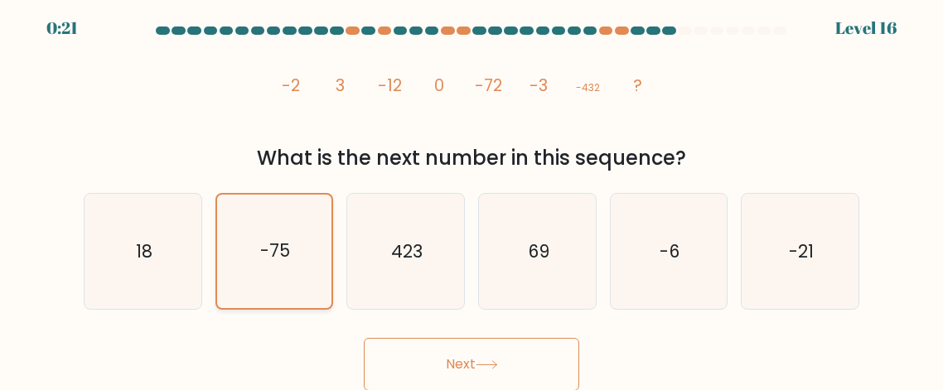
click at [300, 219] on icon "-75" at bounding box center [273, 251] width 113 height 113
click at [471, 195] on input "b. -75" at bounding box center [471, 193] width 1 height 4
click at [304, 147] on div "What is the next number in this sequence?" at bounding box center [471, 158] width 755 height 30
click at [435, 356] on button "Next" at bounding box center [471, 364] width 215 height 53
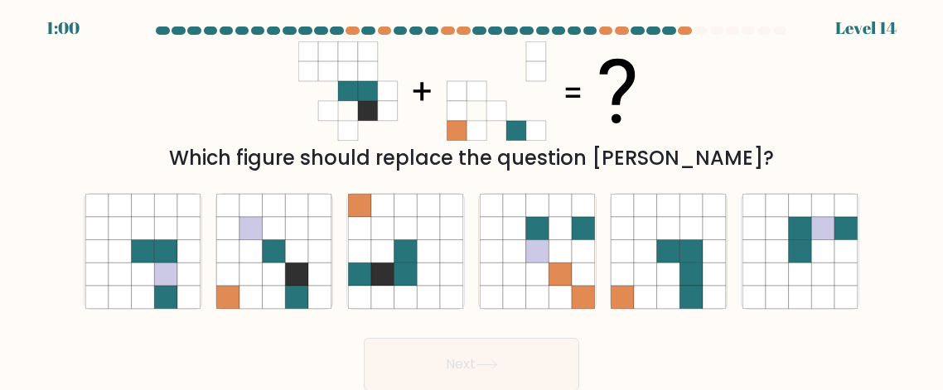
click at [111, 102] on div "Which figure should replace the question mark?" at bounding box center [471, 107] width 795 height 132
click at [405, 257] on icon at bounding box center [405, 251] width 23 height 23
click at [471, 195] on input "c." at bounding box center [471, 193] width 1 height 4
radio input "true"
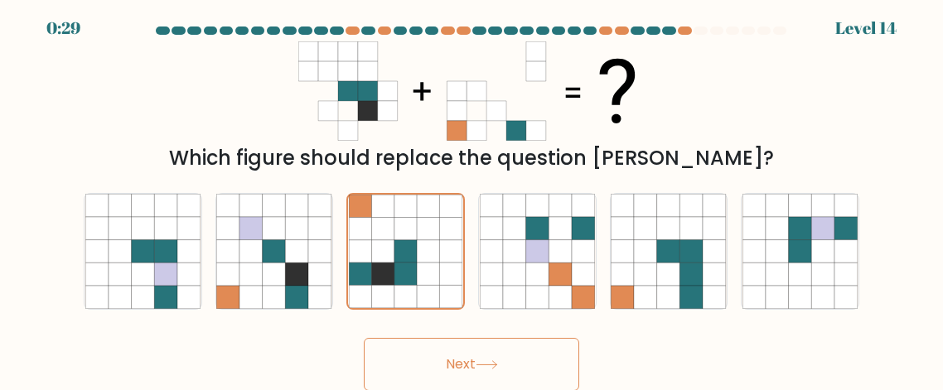
click at [462, 359] on button "Next" at bounding box center [471, 364] width 215 height 53
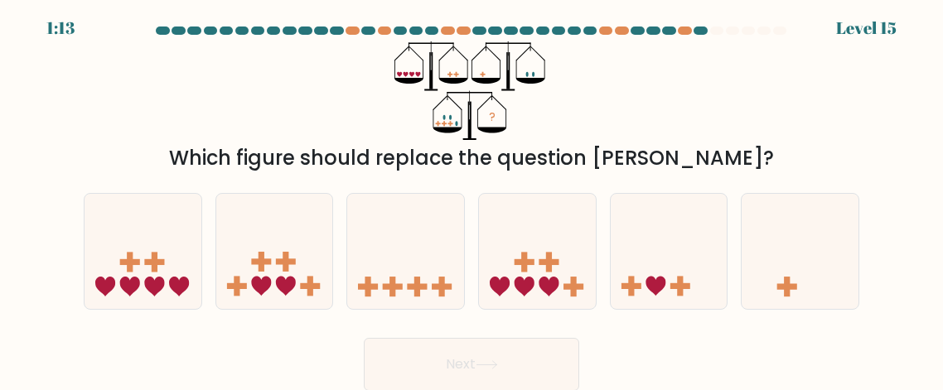
click at [239, 97] on div "? Which figure should replace the question mark?" at bounding box center [471, 107] width 795 height 132
click at [201, 149] on div "Which figure should replace the question mark?" at bounding box center [471, 158] width 755 height 30
click at [450, 166] on div "Which figure should replace the question mark?" at bounding box center [471, 158] width 755 height 30
click at [330, 143] on div "Which figure should replace the question mark?" at bounding box center [471, 158] width 755 height 30
click at [418, 215] on icon at bounding box center [405, 251] width 117 height 97
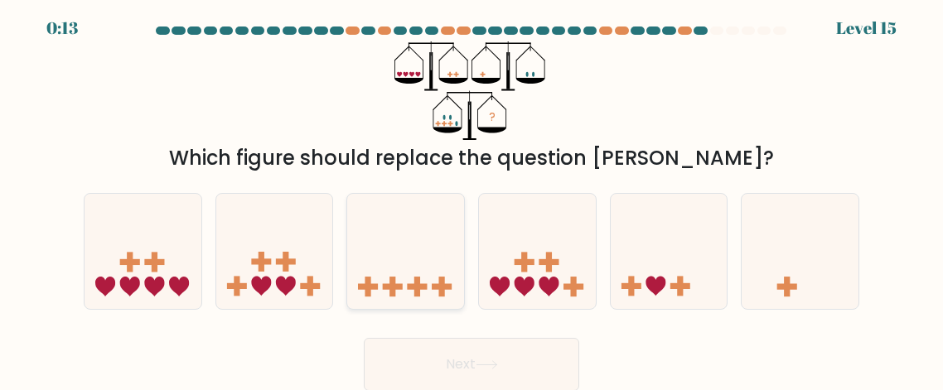
click at [471, 195] on input "c." at bounding box center [471, 193] width 1 height 4
radio input "true"
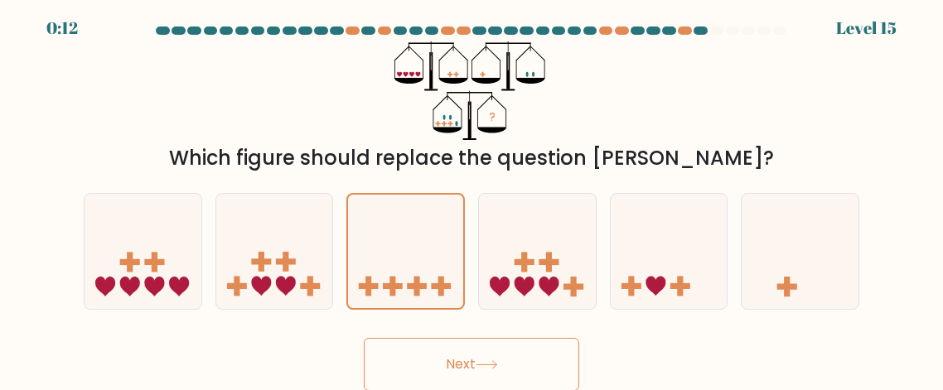
click at [450, 354] on button "Next" at bounding box center [471, 364] width 215 height 53
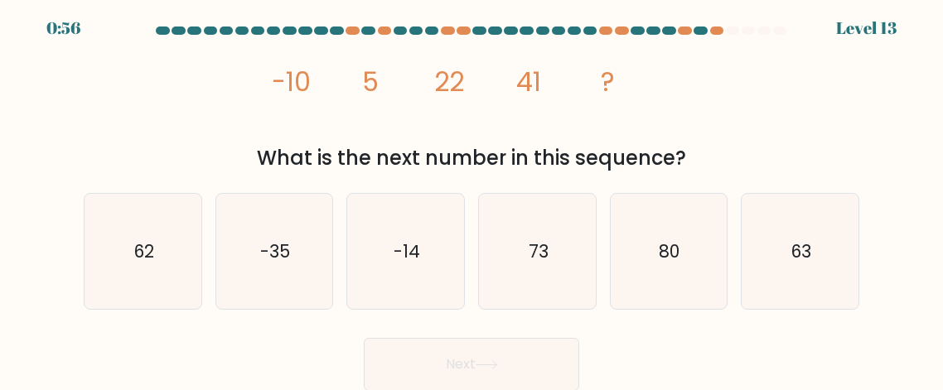
click at [211, 128] on div "image/svg+xml -10 5 22 41 ? What is the next number in this sequence?" at bounding box center [471, 107] width 795 height 132
click at [138, 244] on text "62" at bounding box center [143, 251] width 21 height 24
click at [471, 195] on input "a. 62" at bounding box center [471, 193] width 1 height 4
radio input "true"
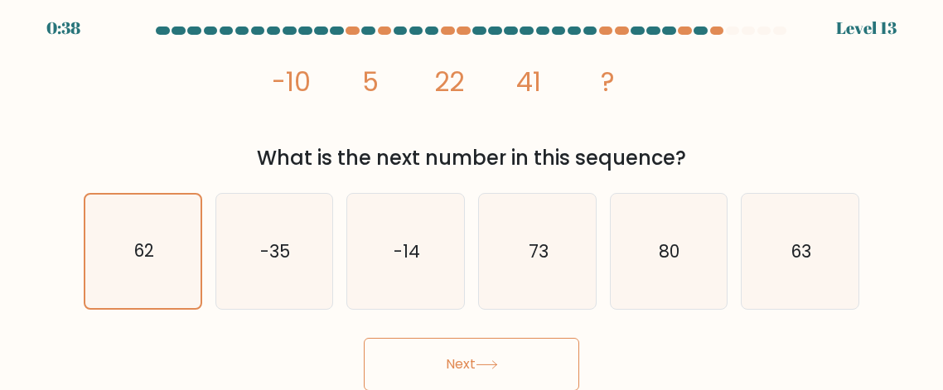
click at [416, 147] on div "What is the next number in this sequence?" at bounding box center [471, 158] width 755 height 30
click at [461, 353] on button "Next" at bounding box center [471, 364] width 215 height 53
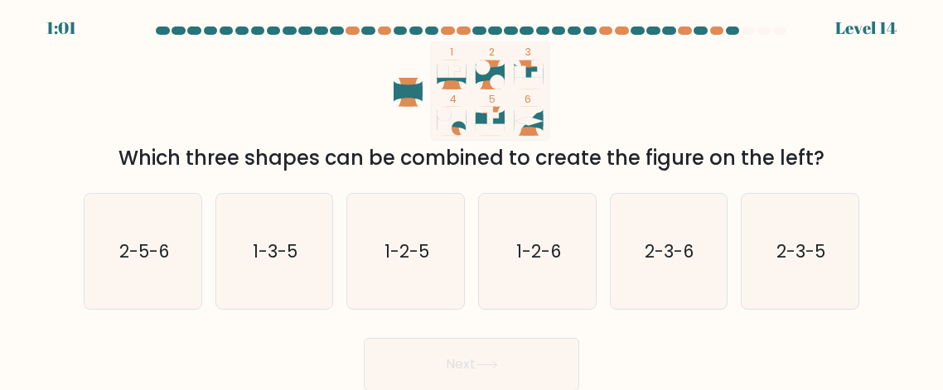
click at [495, 124] on icon at bounding box center [489, 130] width 29 height 12
click at [261, 258] on text "1-3-5" at bounding box center [275, 251] width 45 height 24
click at [471, 195] on input "b. 1-3-5" at bounding box center [471, 193] width 1 height 4
radio input "true"
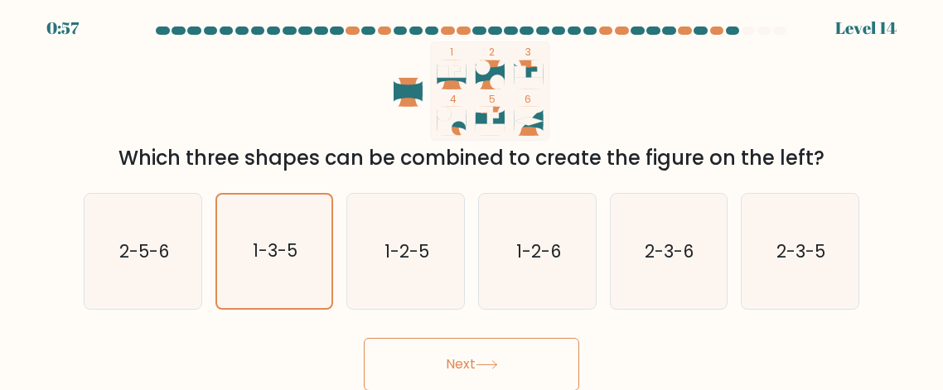
click at [465, 359] on button "Next" at bounding box center [471, 364] width 215 height 53
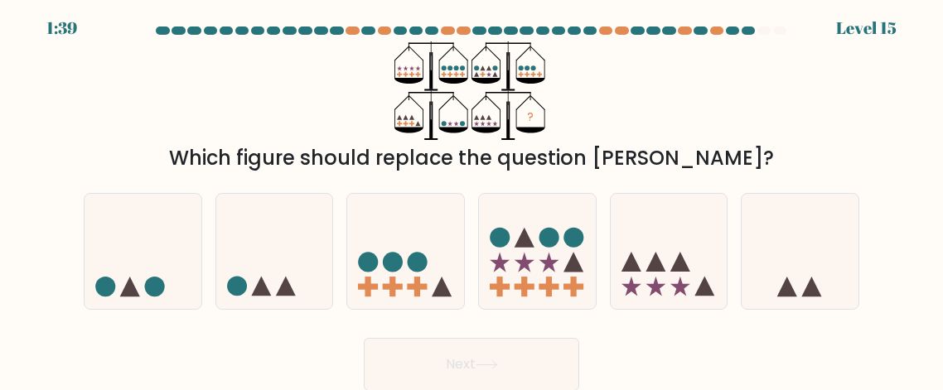
click at [263, 104] on div "? Which figure should replace the question mark?" at bounding box center [471, 107] width 795 height 132
click at [551, 242] on circle at bounding box center [548, 238] width 20 height 20
click at [472, 195] on input "d." at bounding box center [471, 193] width 1 height 4
radio input "true"
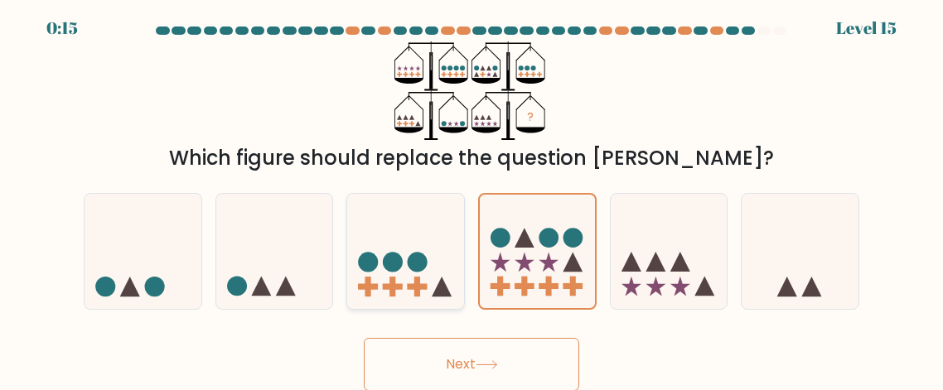
click at [398, 297] on icon at bounding box center [405, 251] width 117 height 97
click at [471, 195] on input "c." at bounding box center [471, 193] width 1 height 4
radio input "true"
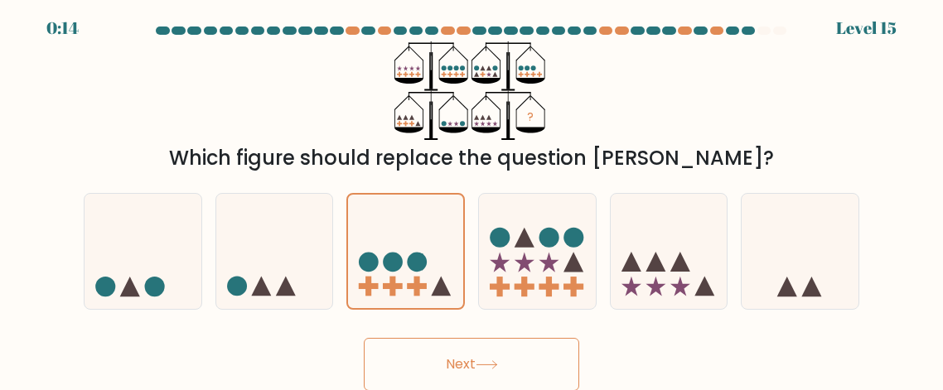
click at [436, 356] on button "Next" at bounding box center [471, 364] width 215 height 53
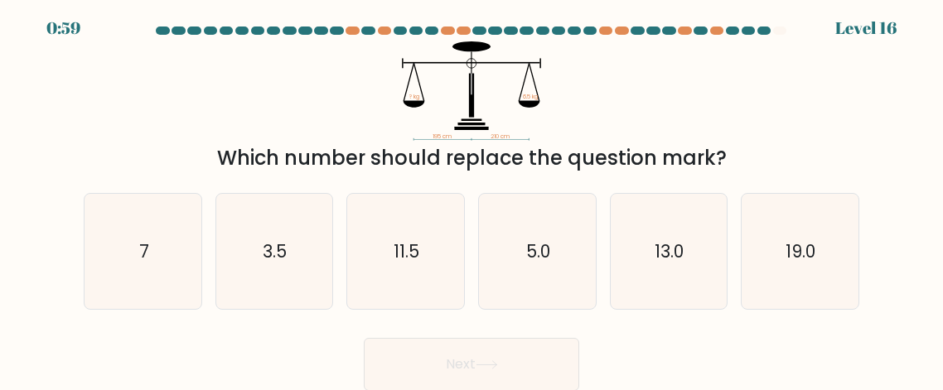
click at [191, 128] on div "195 cm 210 cm ? kg 6.5 kg Which number should replace the question mark?" at bounding box center [471, 107] width 795 height 132
click at [412, 253] on text "11.5" at bounding box center [407, 251] width 26 height 24
click at [471, 195] on input "c. 11.5" at bounding box center [471, 193] width 1 height 4
radio input "true"
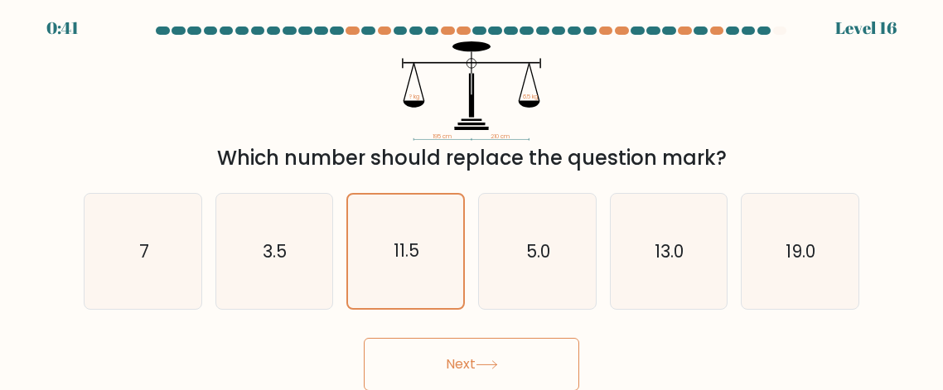
click at [450, 364] on button "Next" at bounding box center [471, 364] width 215 height 53
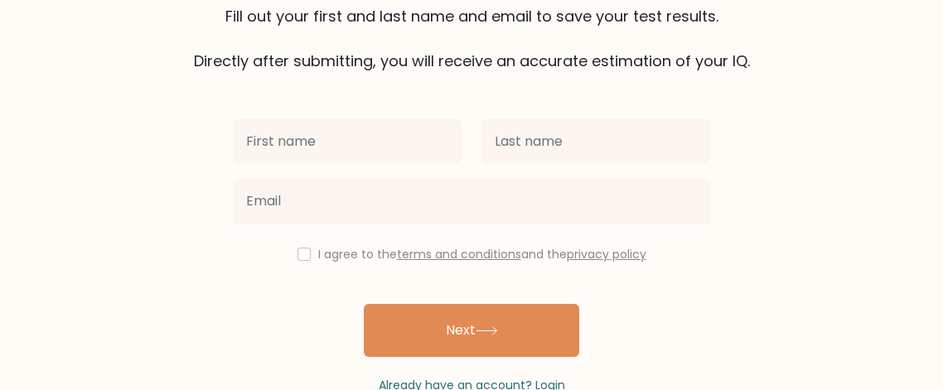
scroll to position [123, 0]
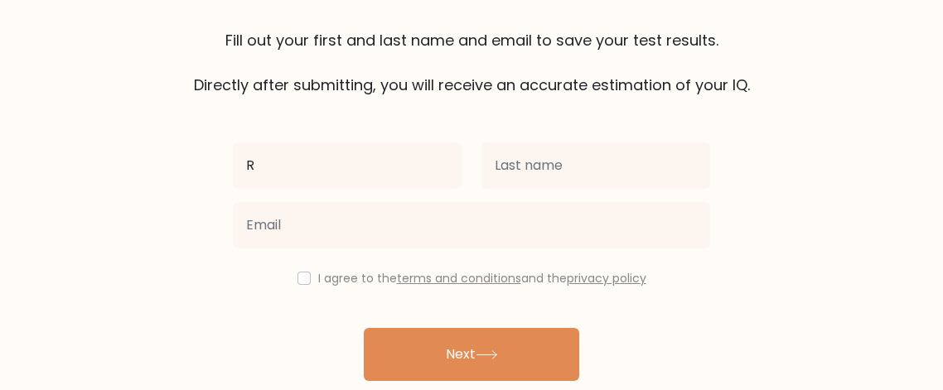
type input "R"
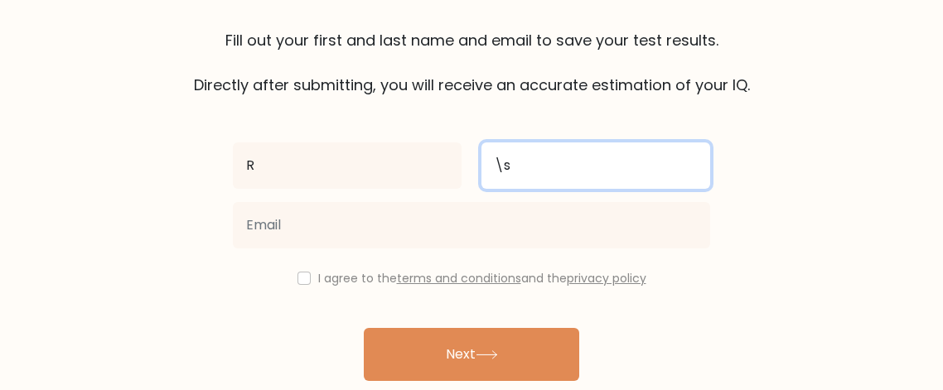
type input "\"
type input "S"
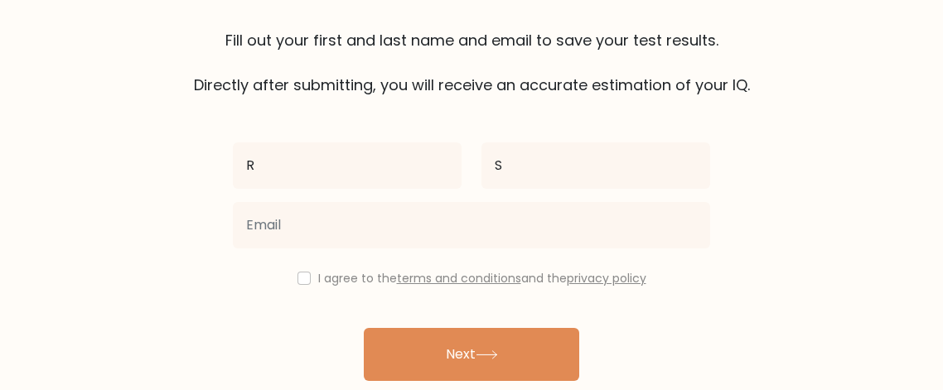
click at [26, 226] on form "The test is finished Fill out your first and last name and email to save your t…" at bounding box center [471, 167] width 943 height 502
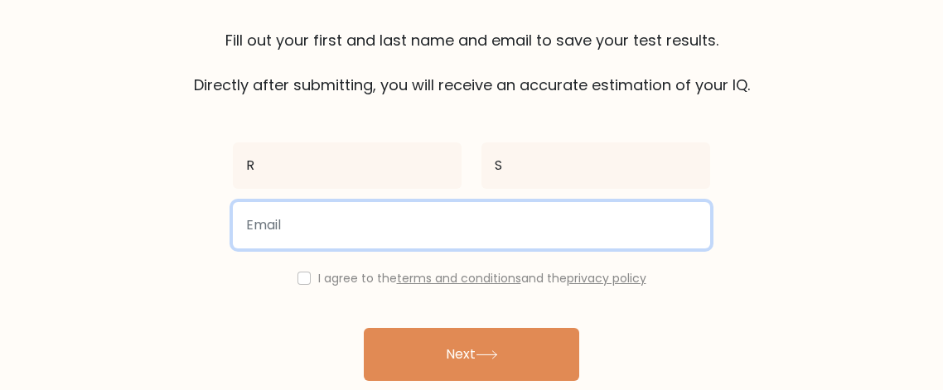
click at [330, 221] on input "email" at bounding box center [471, 225] width 477 height 46
type input "redsol2010@outlook.com"
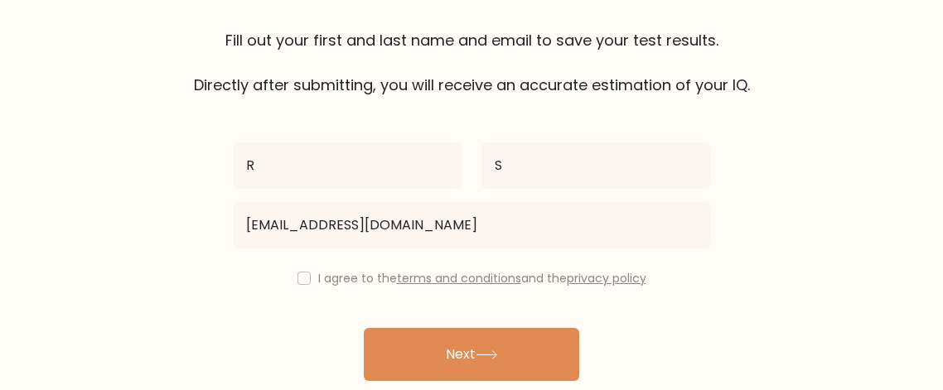
click at [331, 284] on label "I agree to the terms and conditions and the privacy policy" at bounding box center [482, 278] width 328 height 17
click at [301, 282] on input "checkbox" at bounding box center [303, 278] width 13 height 13
checkbox input "true"
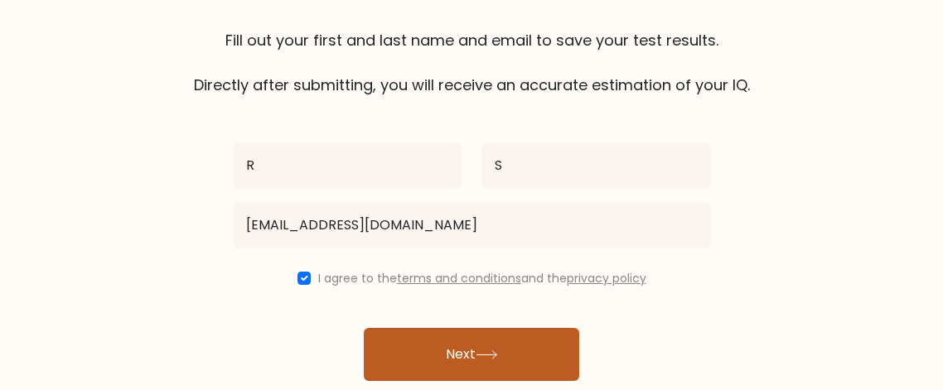
click at [403, 349] on button "Next" at bounding box center [471, 354] width 215 height 53
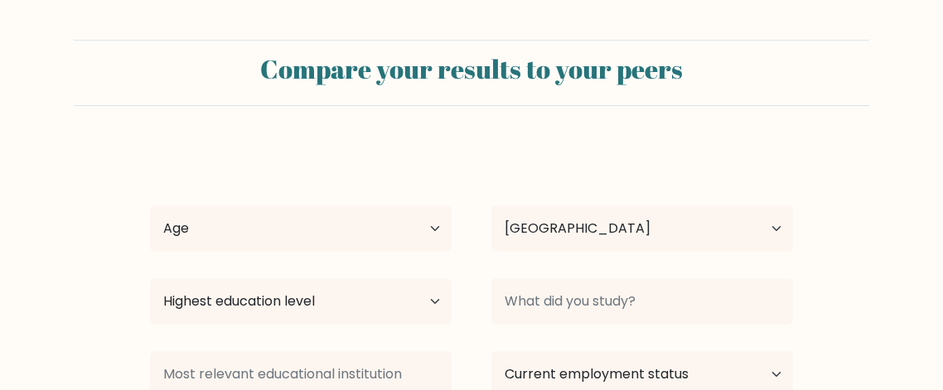
select select "GB"
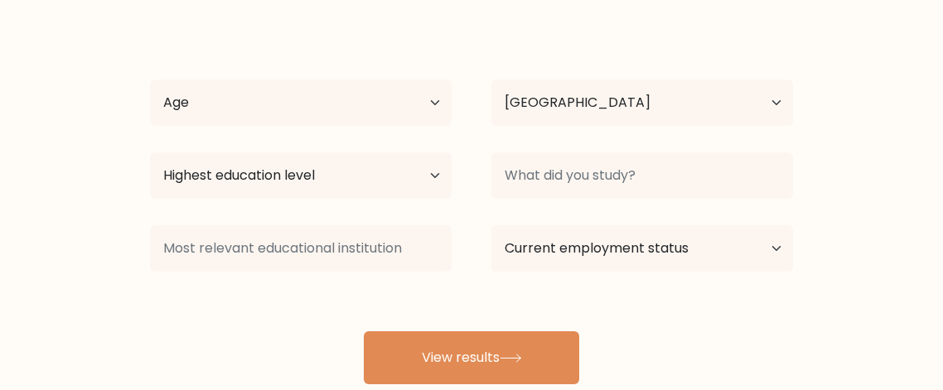
scroll to position [238, 0]
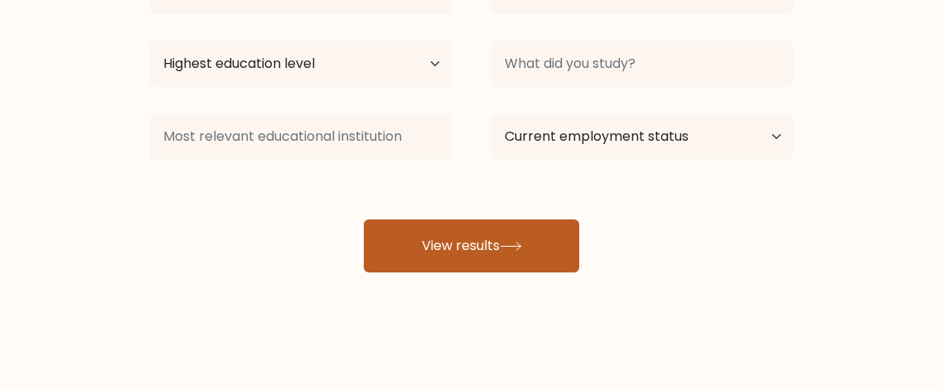
click at [428, 234] on button "View results" at bounding box center [471, 245] width 215 height 53
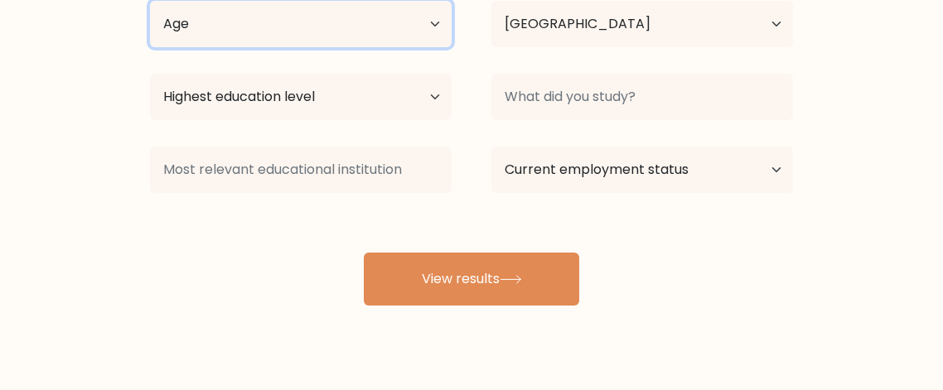
click at [343, 36] on select "Age Under 18 years old 18-24 years old 25-34 years old 35-44 years old 45-54 ye…" at bounding box center [300, 24] width 301 height 46
select select "min_18"
click at [150, 1] on select "Age Under 18 years old 18-24 years old 25-34 years old 35-44 years old 45-54 ye…" at bounding box center [300, 24] width 301 height 46
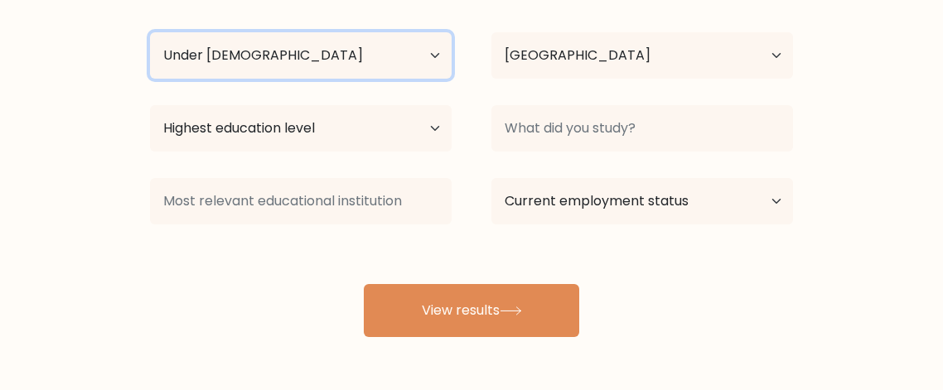
scroll to position [134, 0]
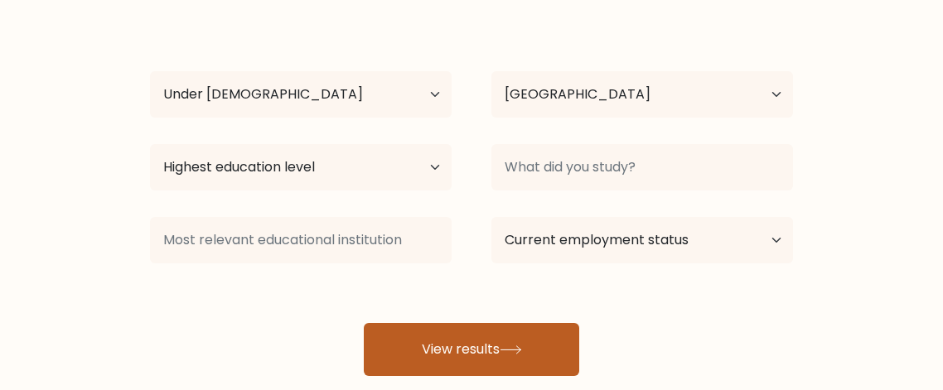
click at [449, 358] on button "View results" at bounding box center [471, 349] width 215 height 53
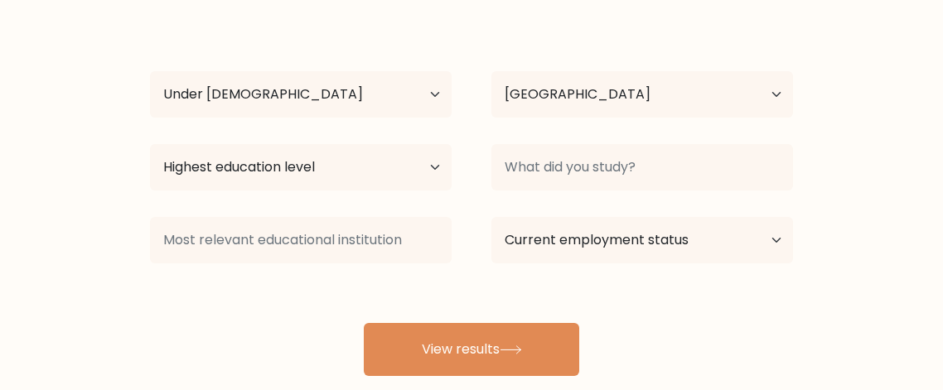
click at [466, 205] on div "R S Age Under 18 years old 18-24 years old 25-34 years old 35-44 years old 45-5…" at bounding box center [471, 194] width 663 height 364
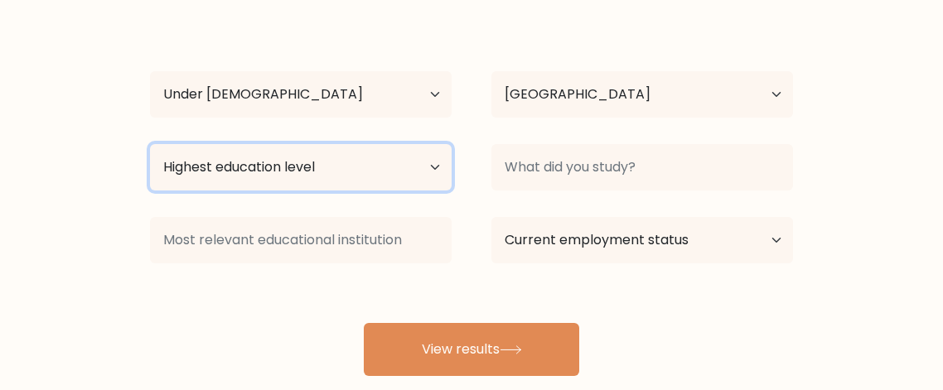
click at [430, 175] on select "Highest education level No schooling Primary Lower Secondary Upper Secondary Oc…" at bounding box center [300, 167] width 301 height 46
select select "upper_secondary"
click at [150, 144] on select "Highest education level No schooling Primary Lower Secondary Upper Secondary Oc…" at bounding box center [300, 167] width 301 height 46
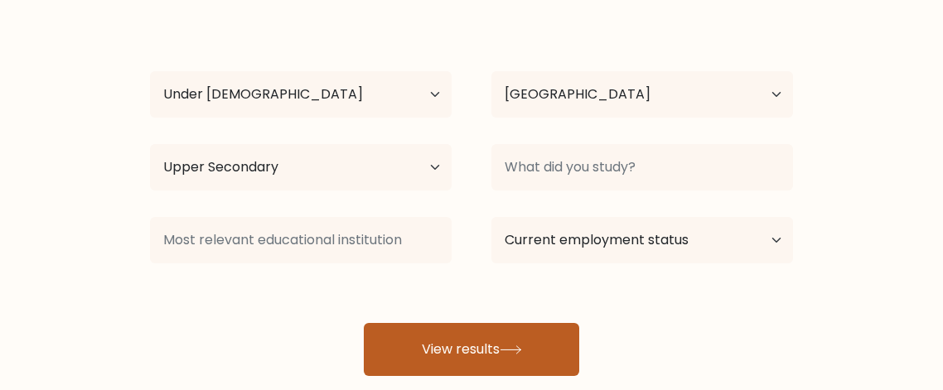
click at [431, 324] on button "View results" at bounding box center [471, 349] width 215 height 53
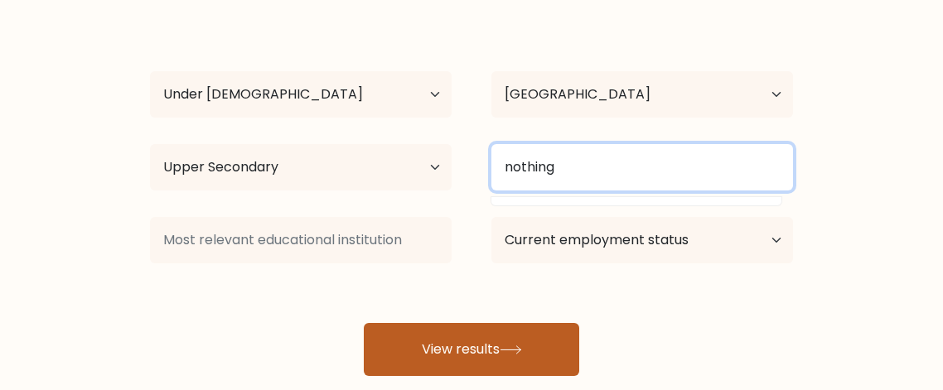
type input "nothing"
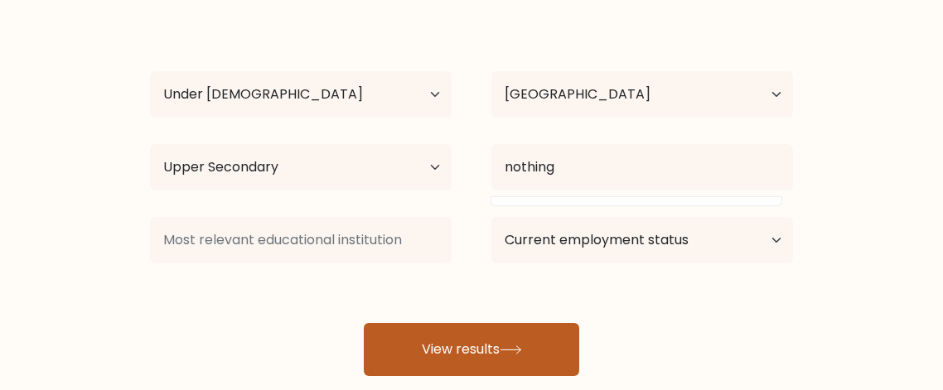
click at [536, 355] on button "View results" at bounding box center [471, 349] width 215 height 53
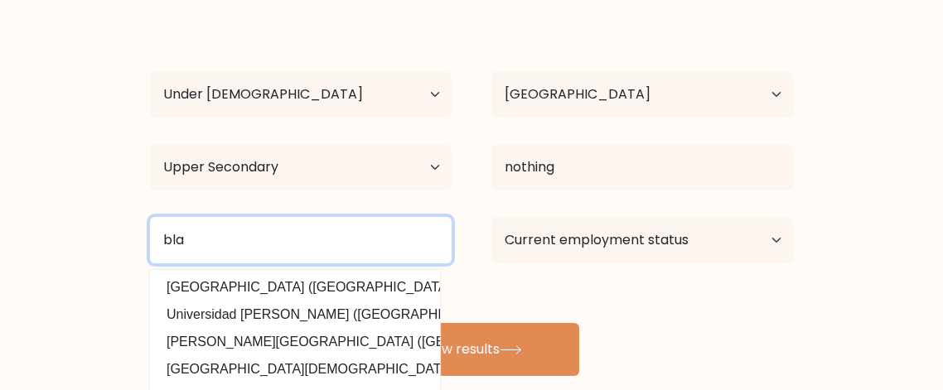
type input "bla"
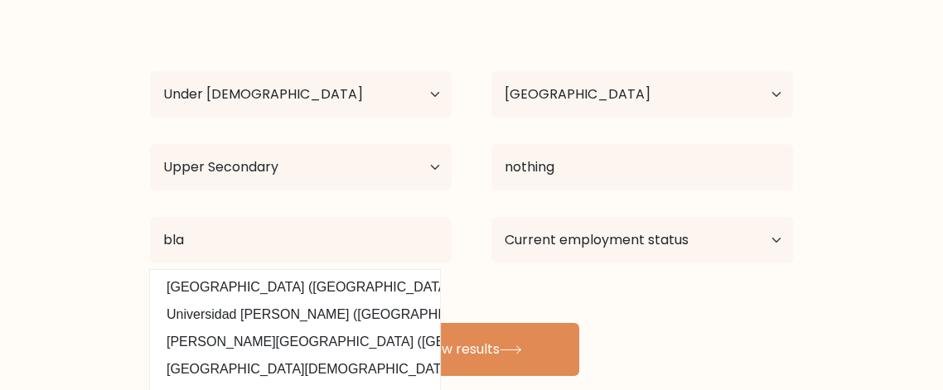
click at [0, 201] on form "Compare your results to your peers R S Age Under 18 years old 18-24 years old 2…" at bounding box center [471, 141] width 943 height 470
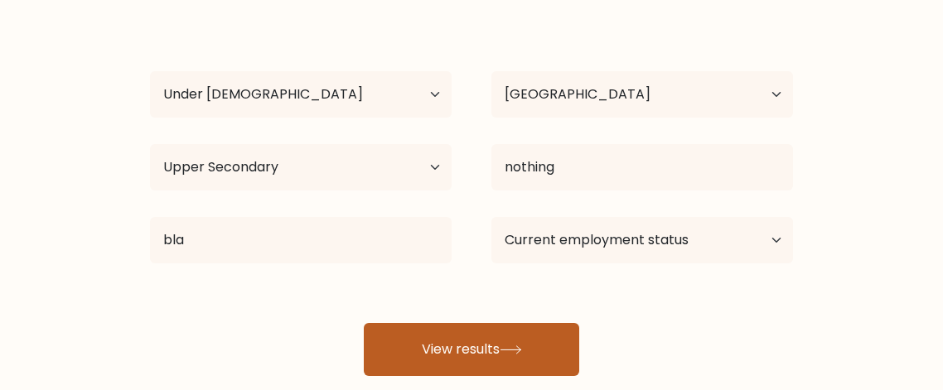
click at [439, 343] on button "View results" at bounding box center [471, 349] width 215 height 53
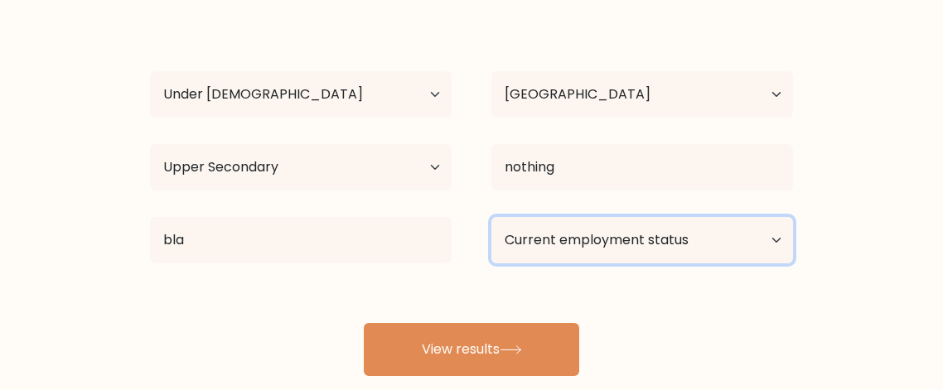
click at [591, 253] on select "Current employment status Employed Student Retired Other / prefer not to answer" at bounding box center [641, 240] width 301 height 46
select select "student"
click at [491, 217] on select "Current employment status Employed Student Retired Other / prefer not to answer" at bounding box center [641, 240] width 301 height 46
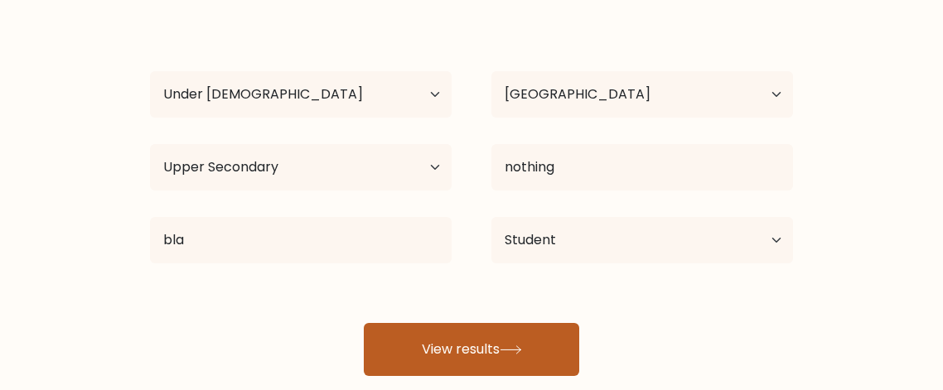
click at [491, 338] on button "View results" at bounding box center [471, 349] width 215 height 53
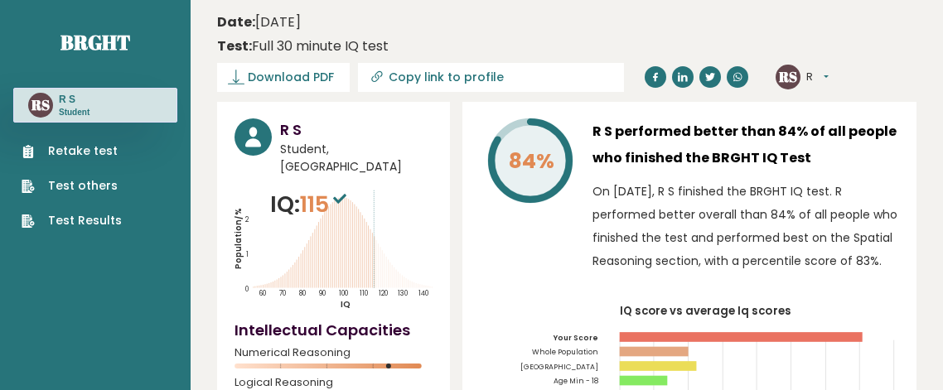
click at [46, 218] on link "Test Results" at bounding box center [72, 220] width 100 height 17
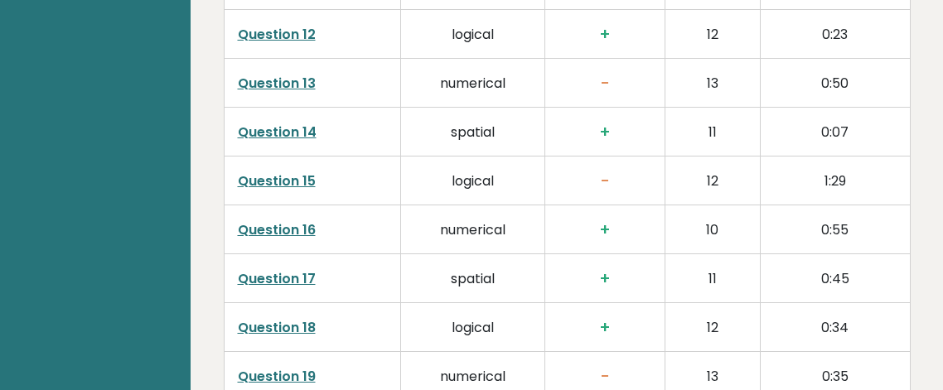
scroll to position [3139, 0]
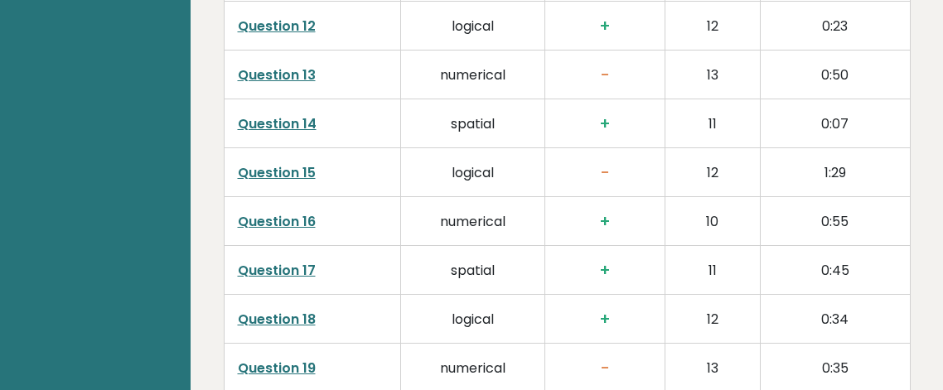
click at [235, 78] on td "Question 13" at bounding box center [312, 74] width 176 height 49
click at [251, 70] on link "Question 13" at bounding box center [277, 74] width 78 height 19
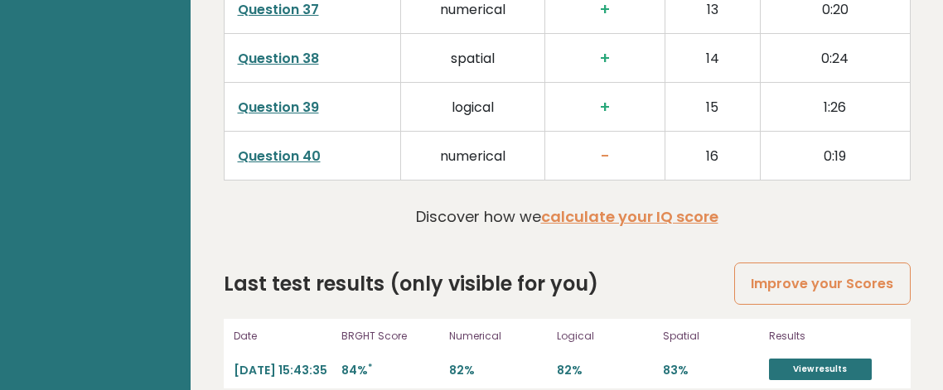
scroll to position [4376, 0]
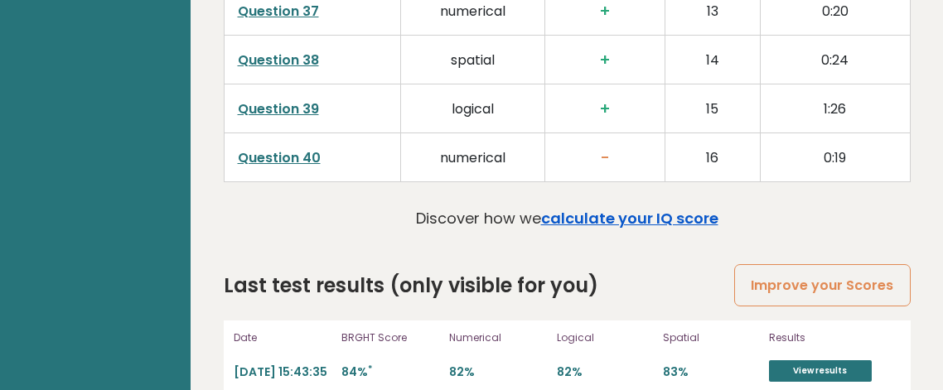
click at [620, 212] on link "calculate your IQ score" at bounding box center [629, 218] width 177 height 21
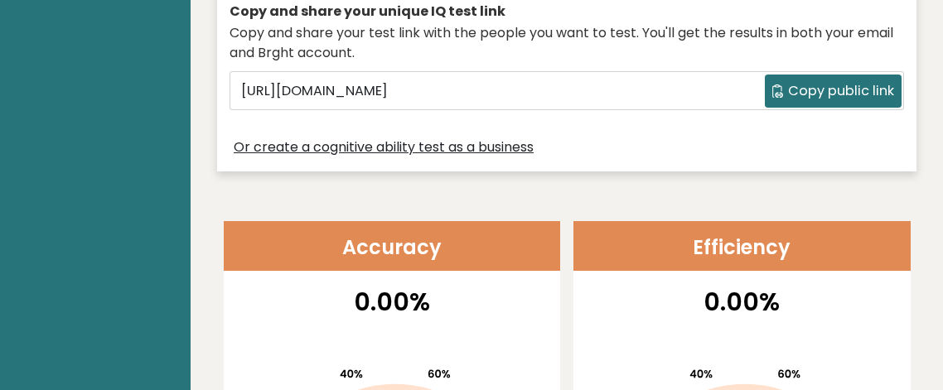
scroll to position [43, 0]
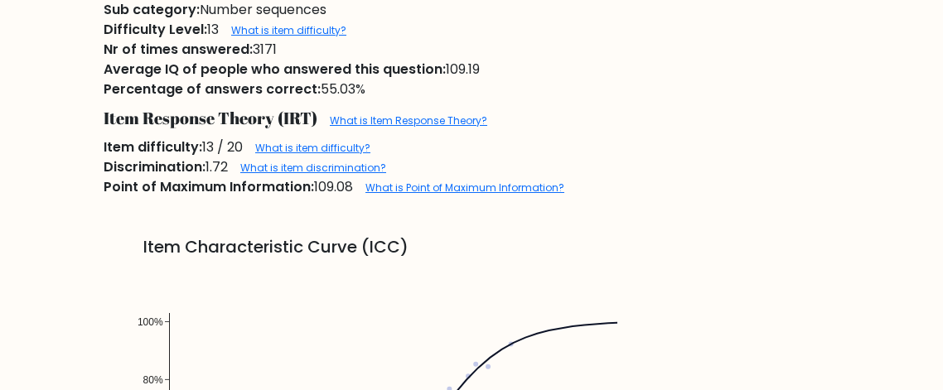
scroll to position [1146, 0]
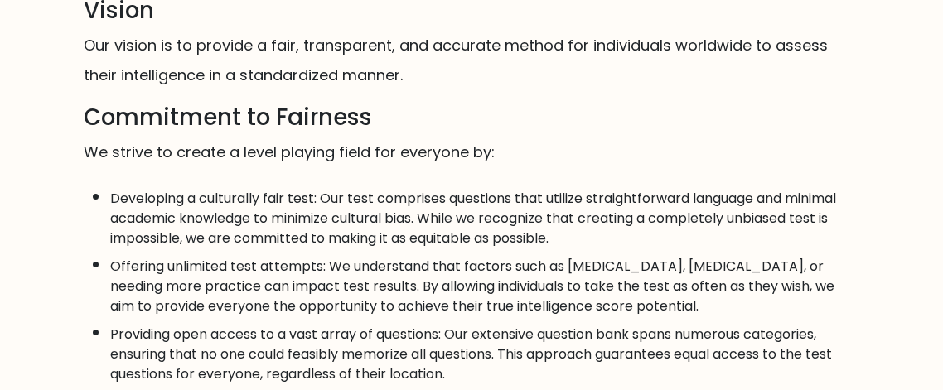
scroll to position [276, 0]
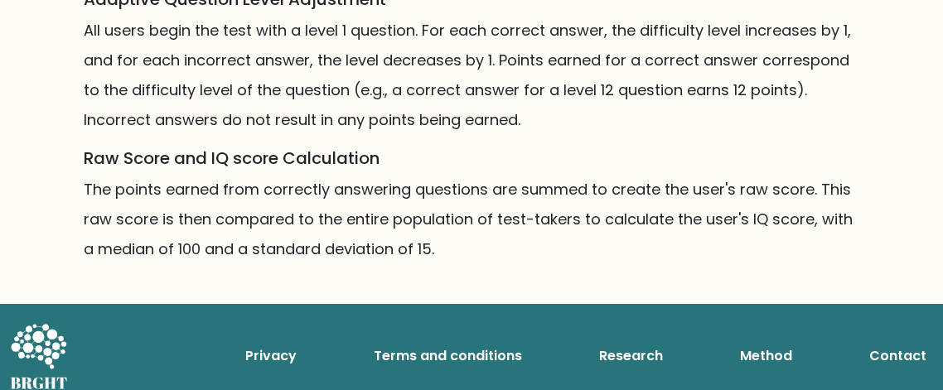
scroll to position [1373, 0]
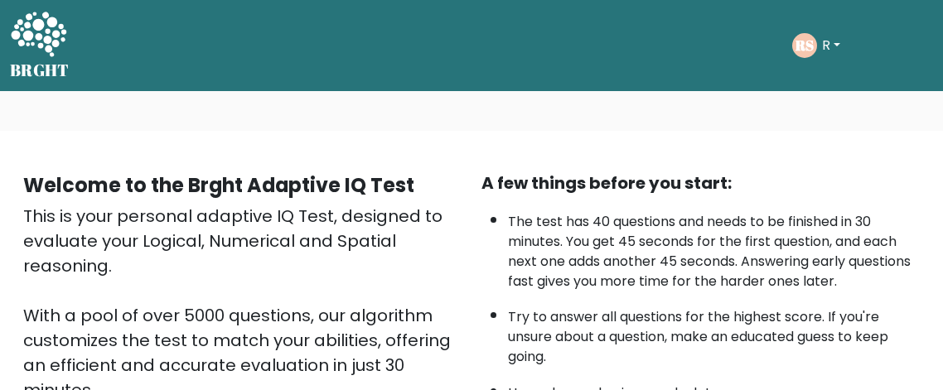
scroll to position [282, 0]
